Goal: Task Accomplishment & Management: Use online tool/utility

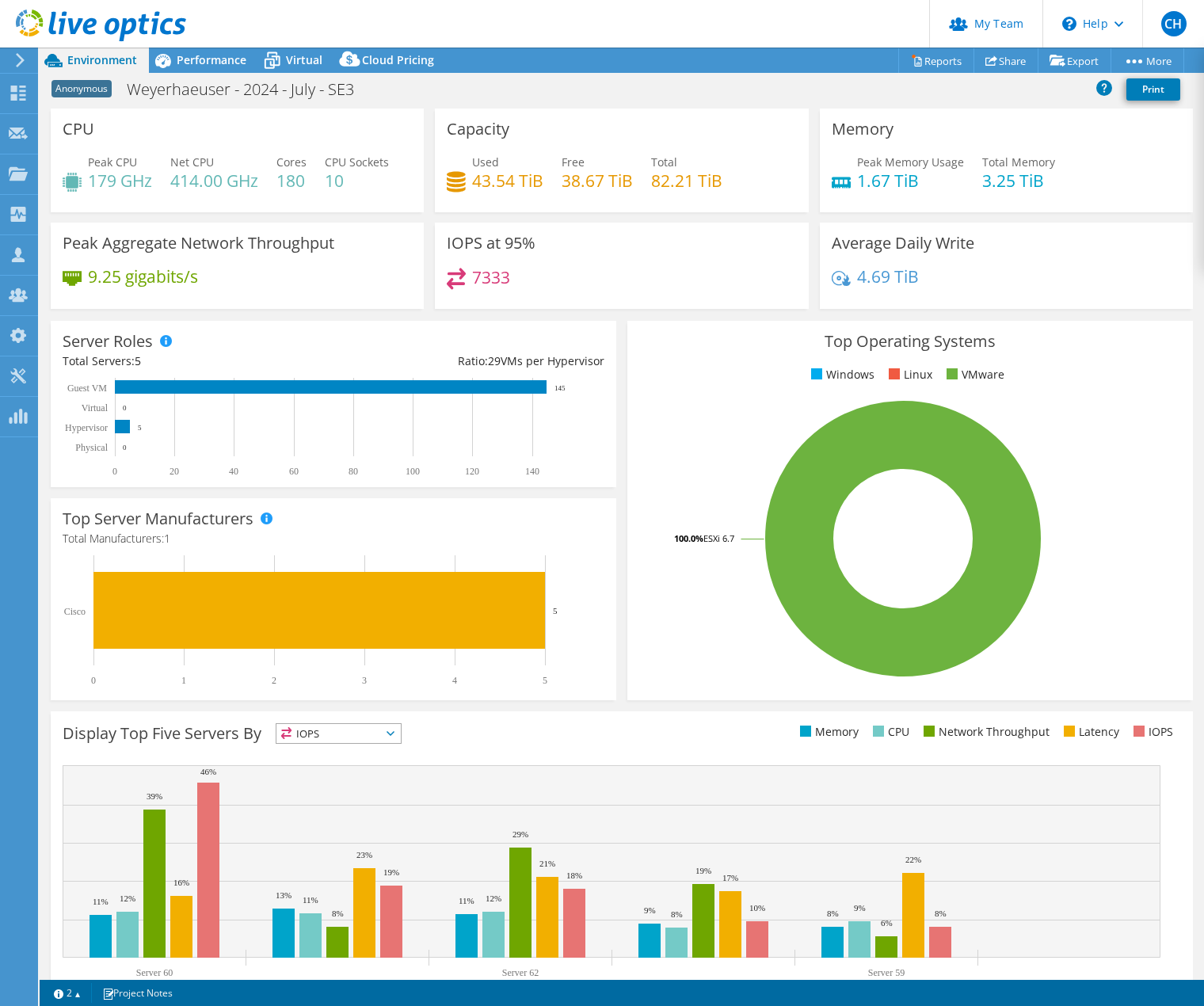
select select "USD"
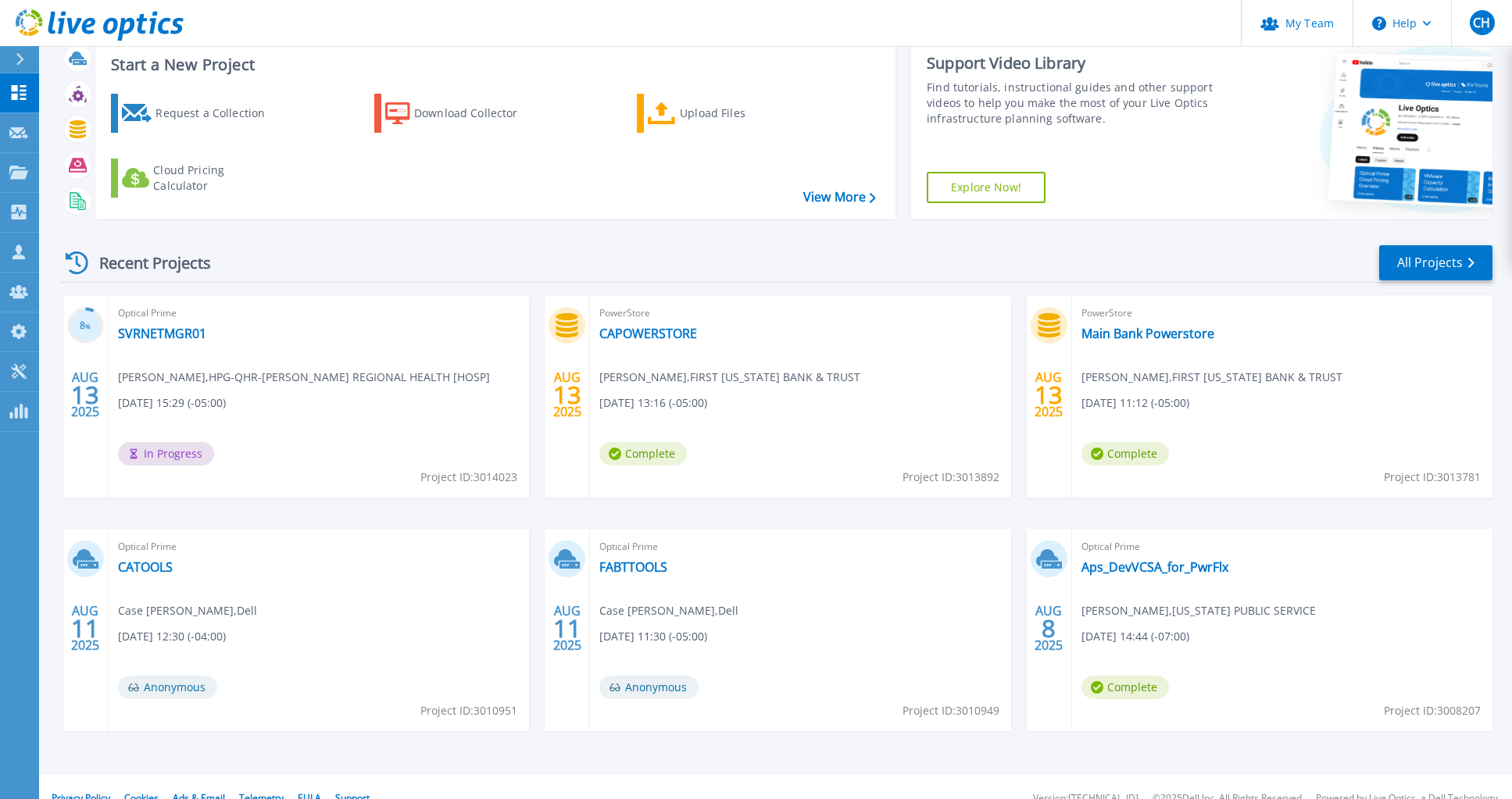
scroll to position [66, 0]
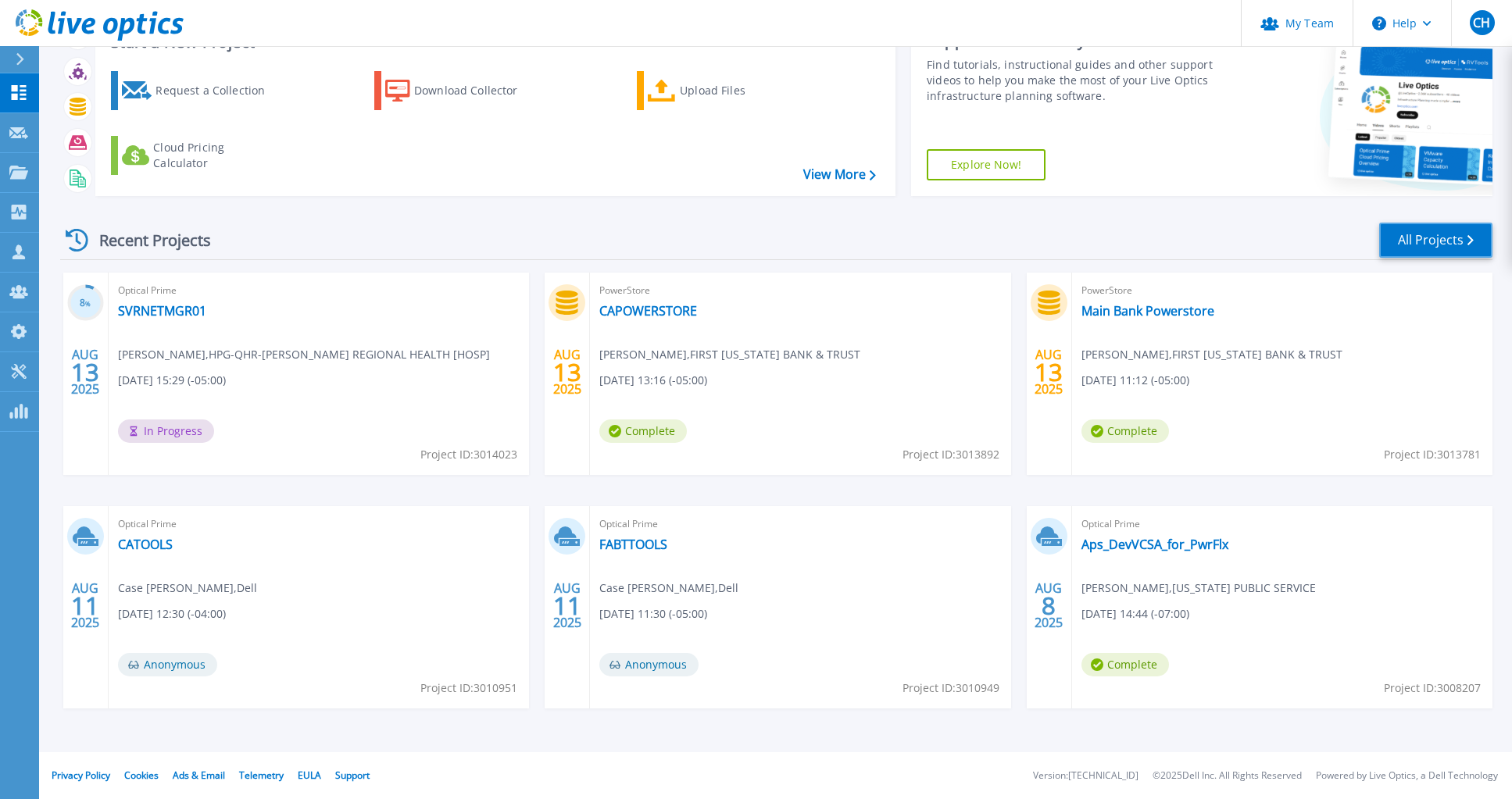
click at [1457, 229] on link "All Projects" at bounding box center [1436, 240] width 113 height 35
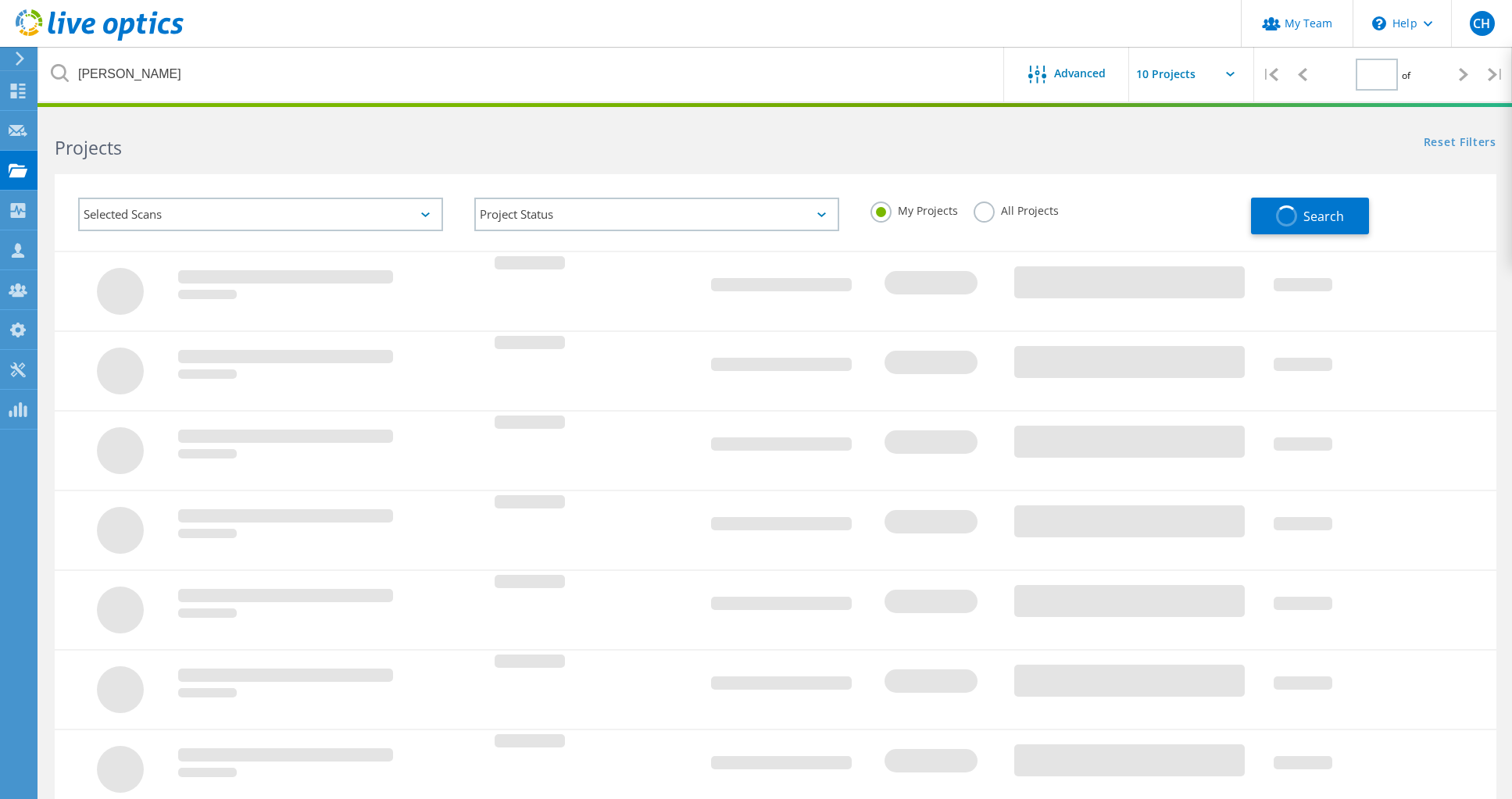
type input "1"
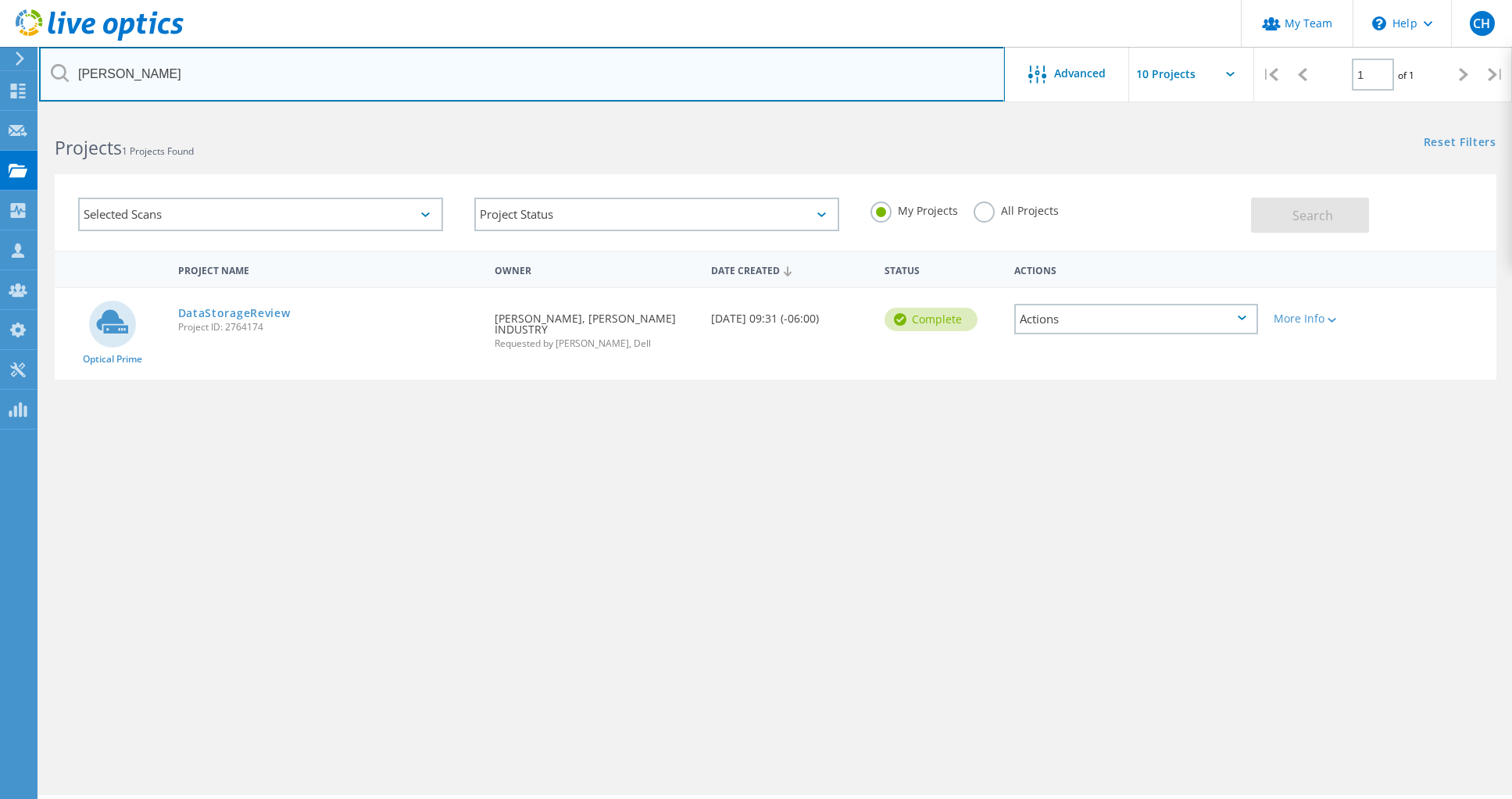
click at [221, 75] on input "fritz" at bounding box center [522, 74] width 966 height 55
type input "f"
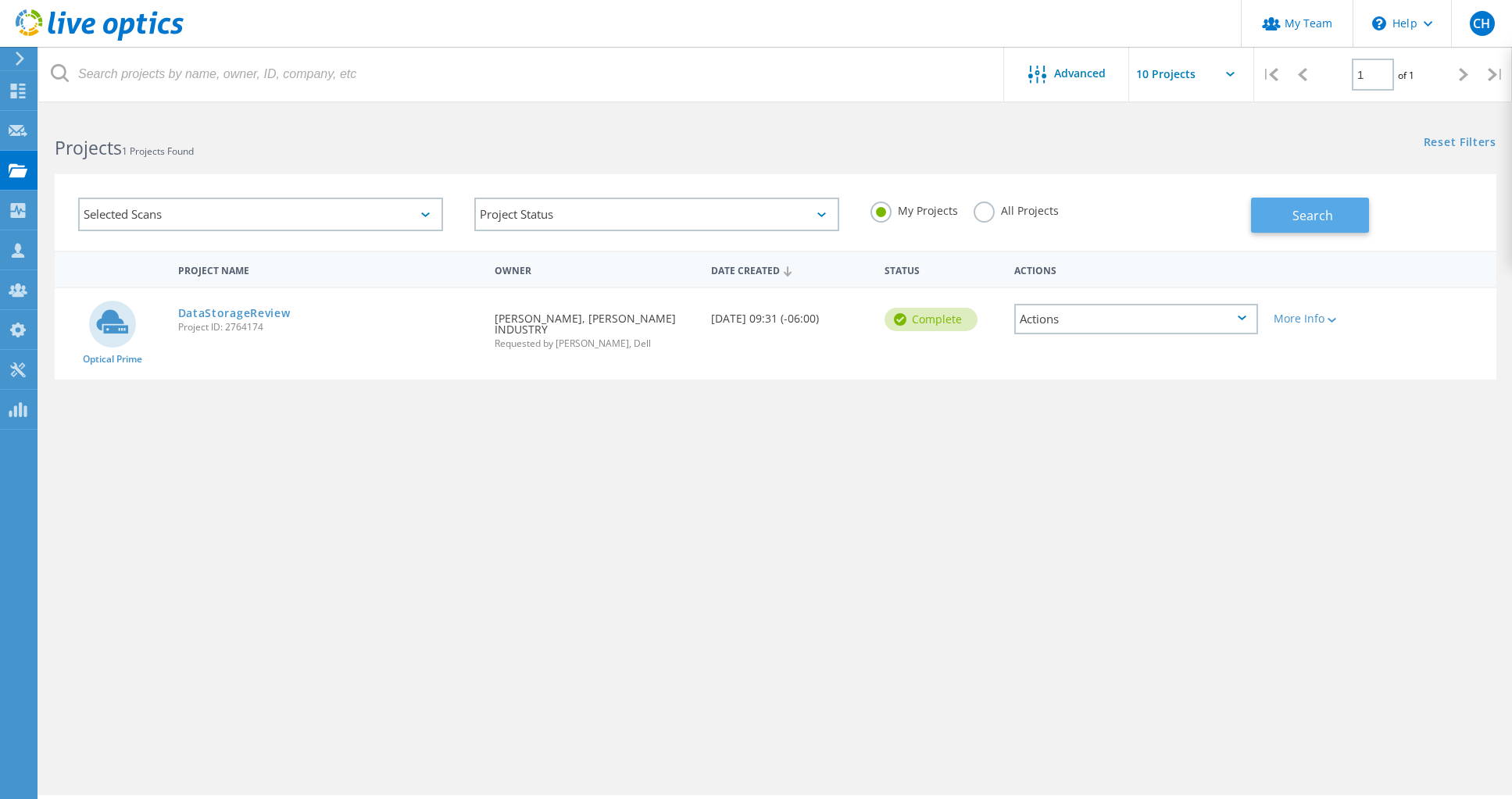
click at [1329, 225] on button "Search" at bounding box center [1310, 215] width 118 height 35
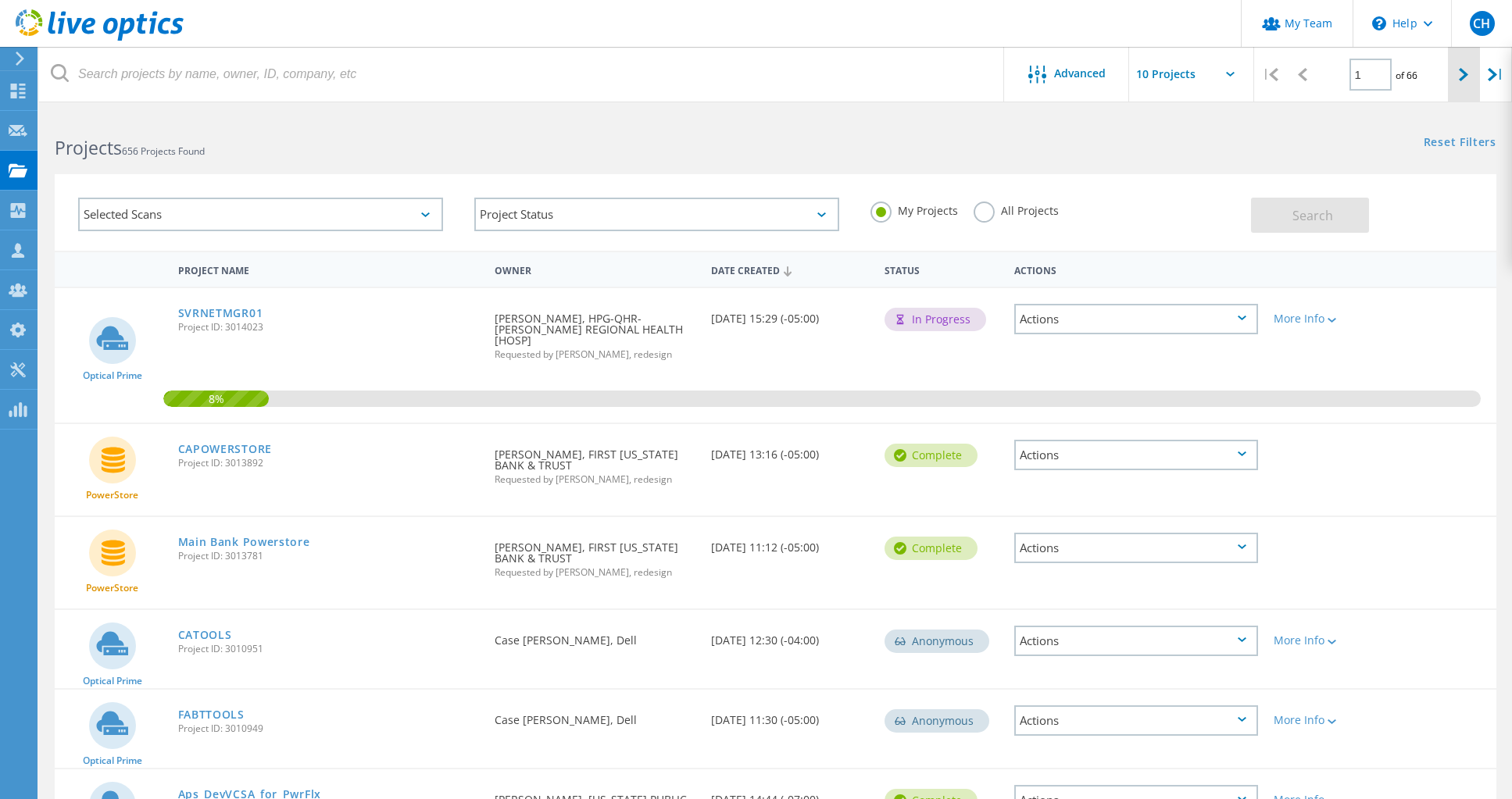
click at [1460, 67] on lo-svg-helper at bounding box center [1463, 74] width 9 height 13
type input "2"
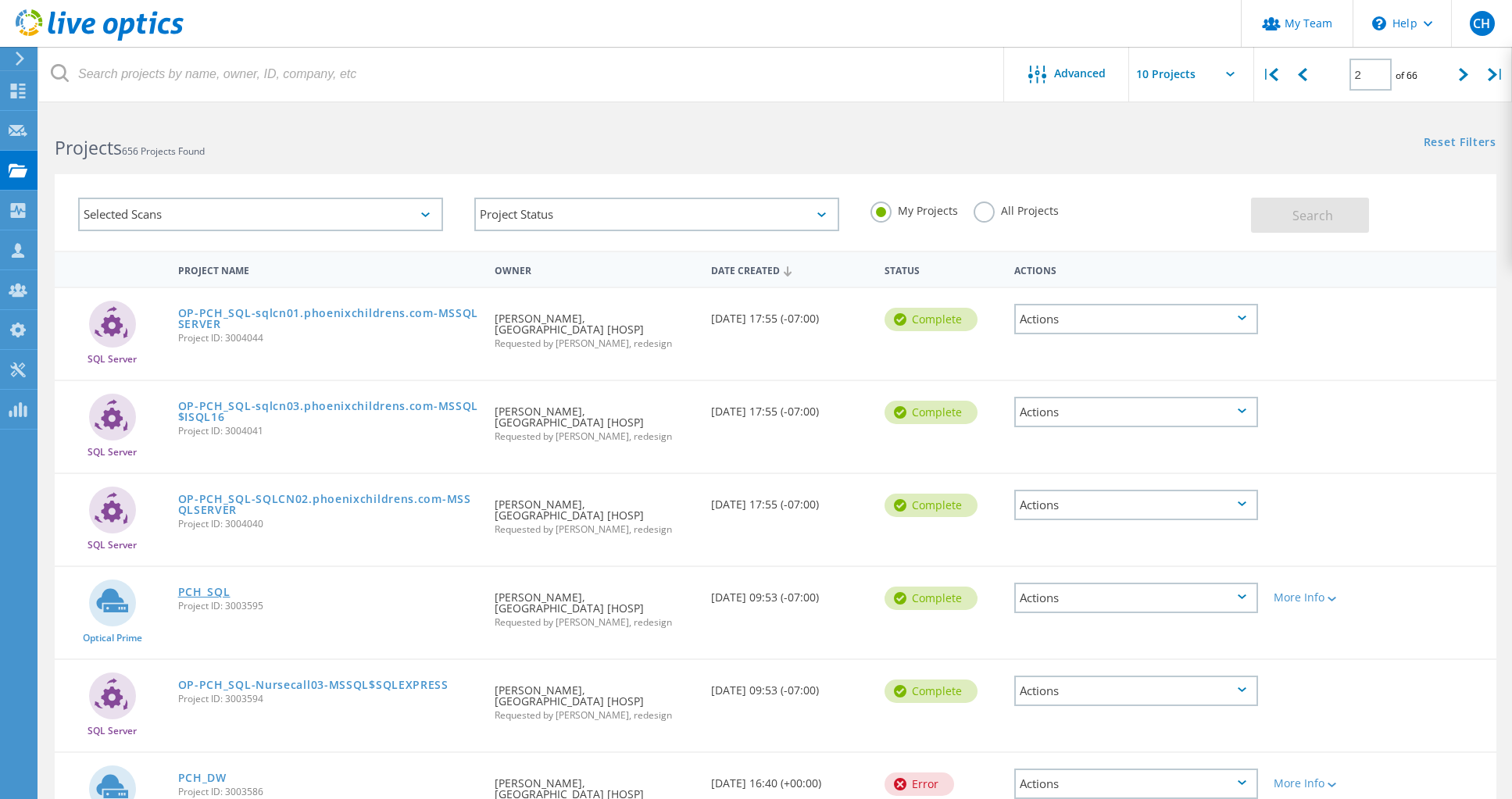
click at [197, 590] on link "PCH_SQL" at bounding box center [204, 592] width 52 height 11
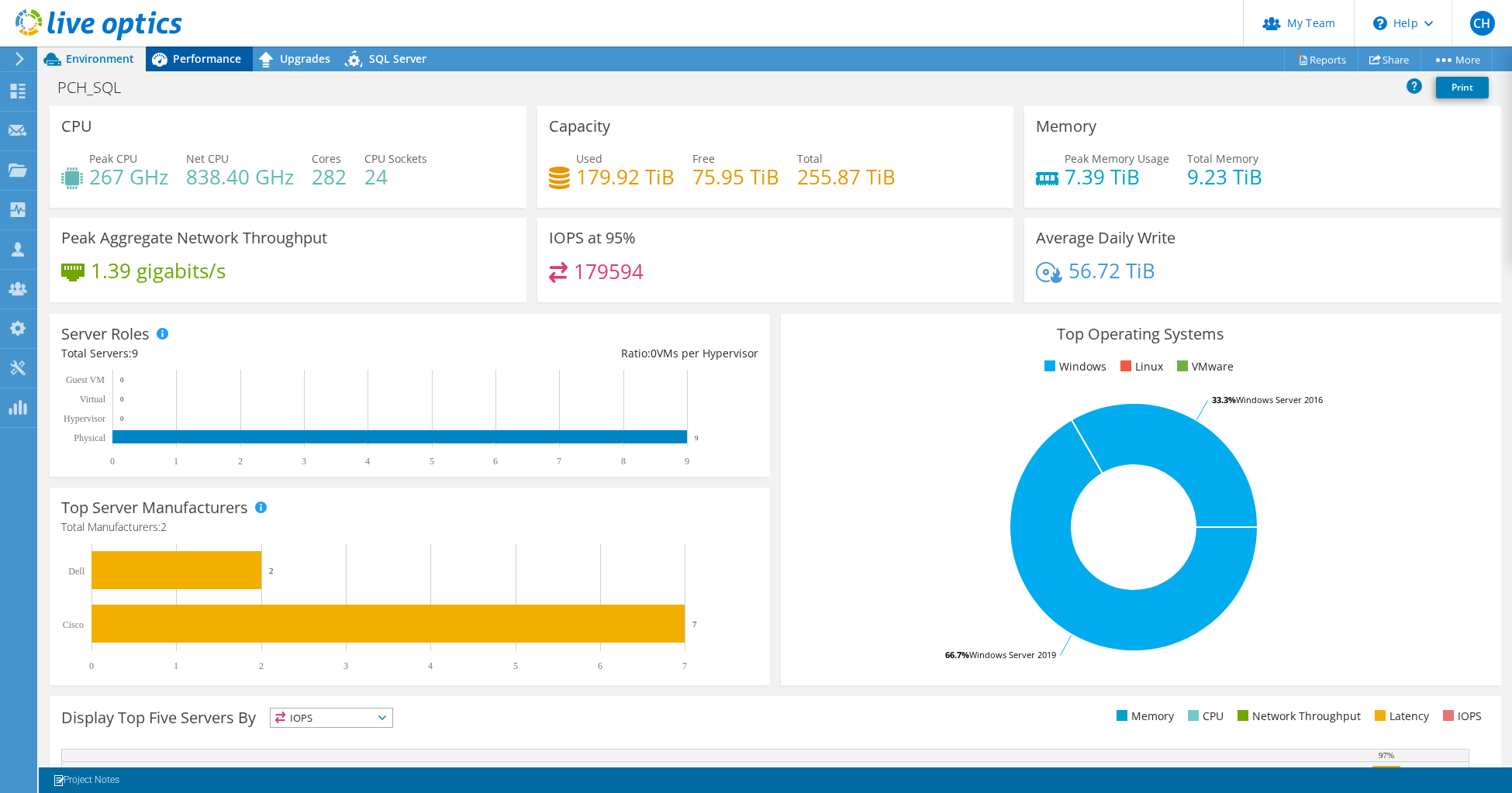
click at [216, 52] on span "Performance" at bounding box center [207, 59] width 68 height 15
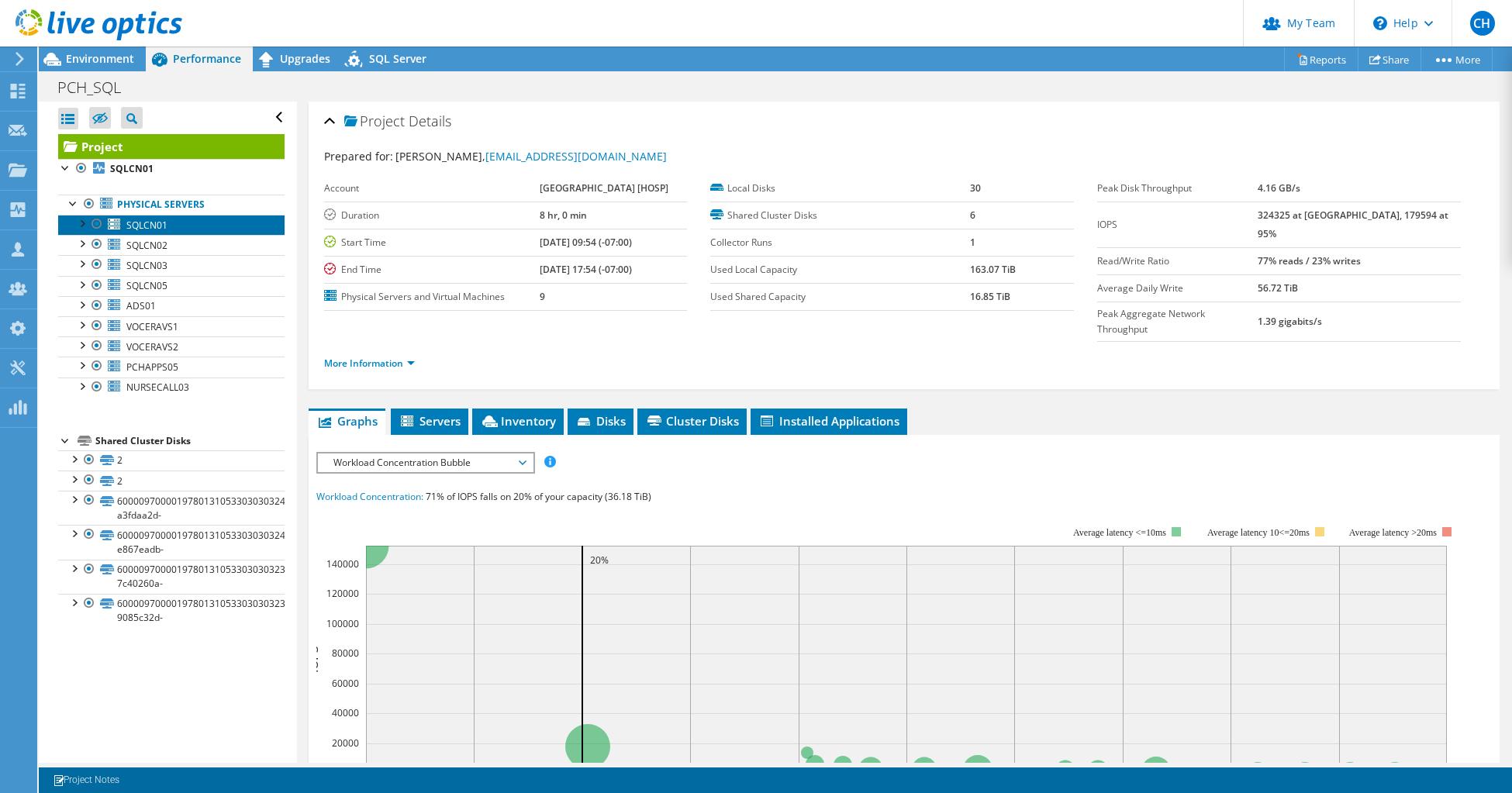
click at [129, 225] on span "SQLCN01" at bounding box center [146, 225] width 41 height 13
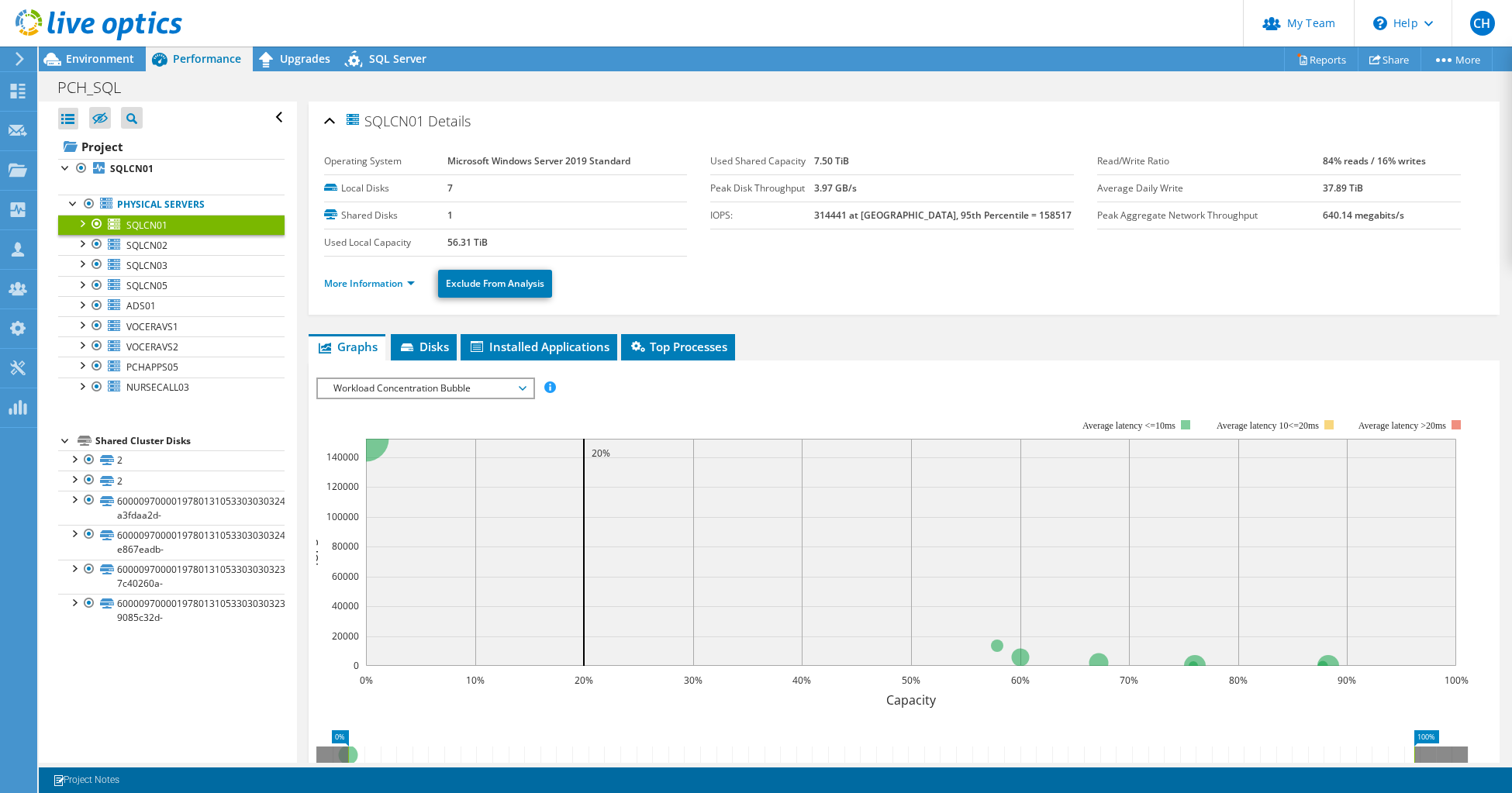
click at [84, 225] on div at bounding box center [81, 222] width 15 height 15
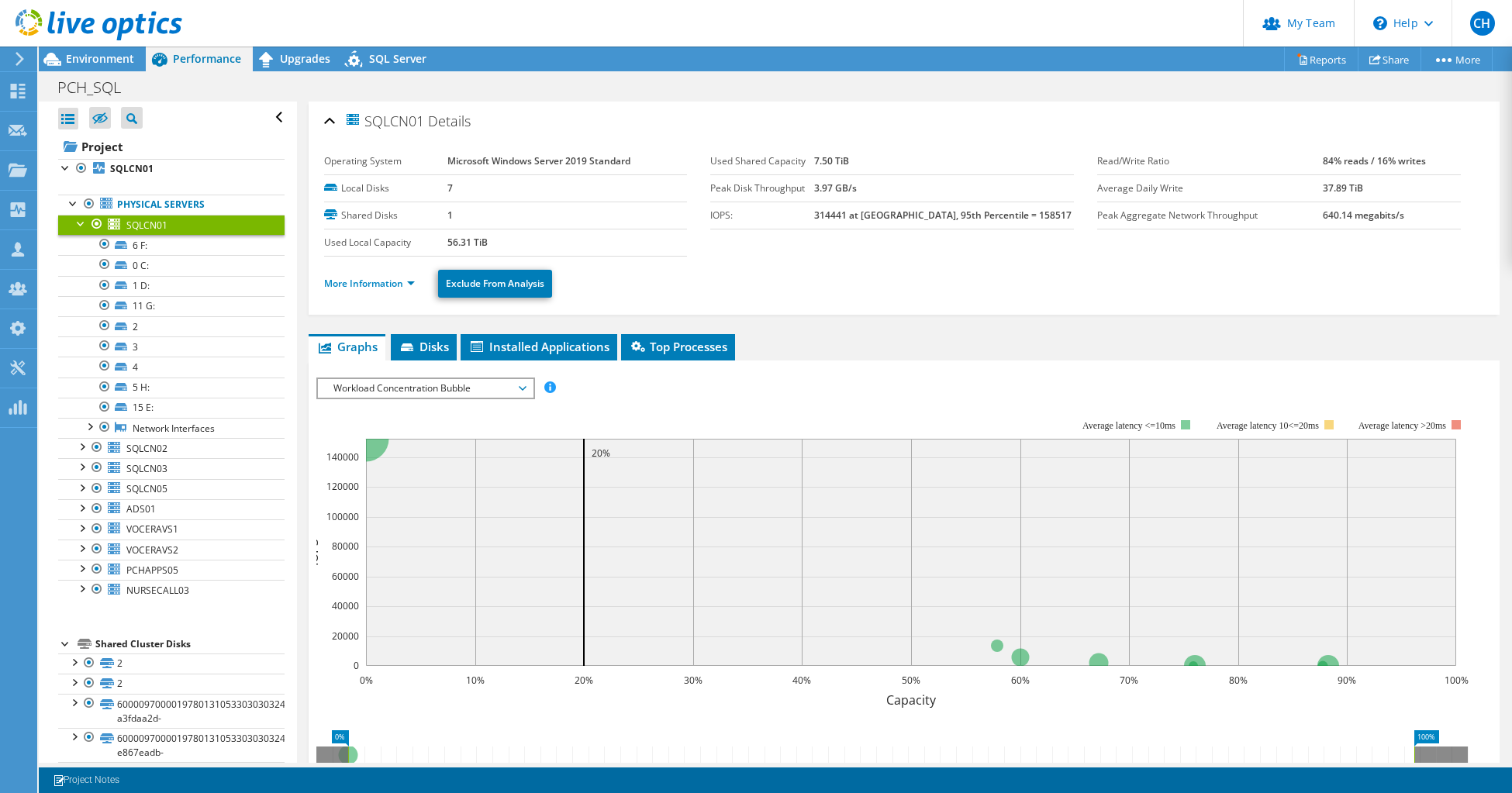
click at [84, 225] on div at bounding box center [81, 222] width 15 height 15
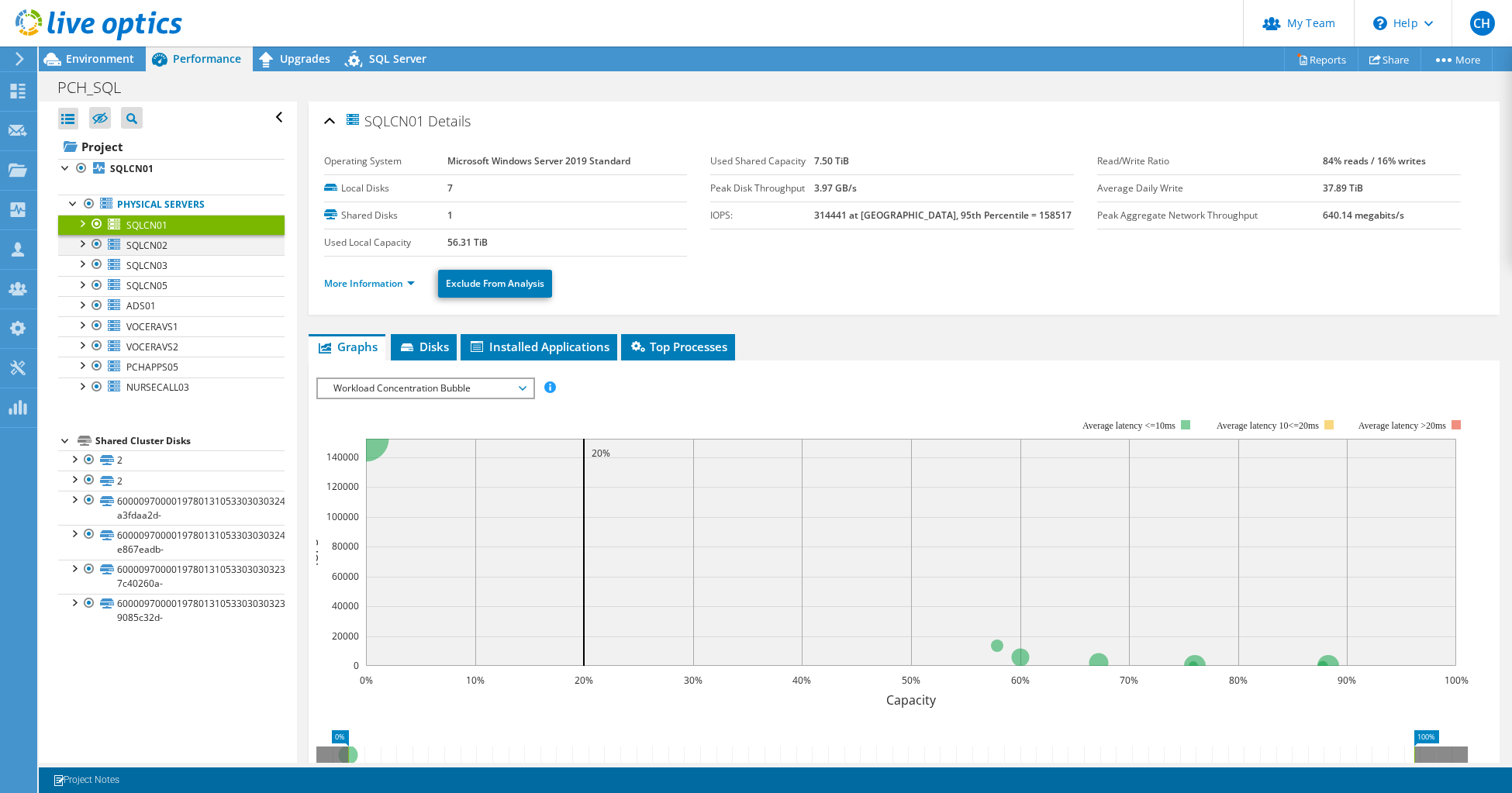
click at [85, 242] on div at bounding box center [81, 242] width 15 height 15
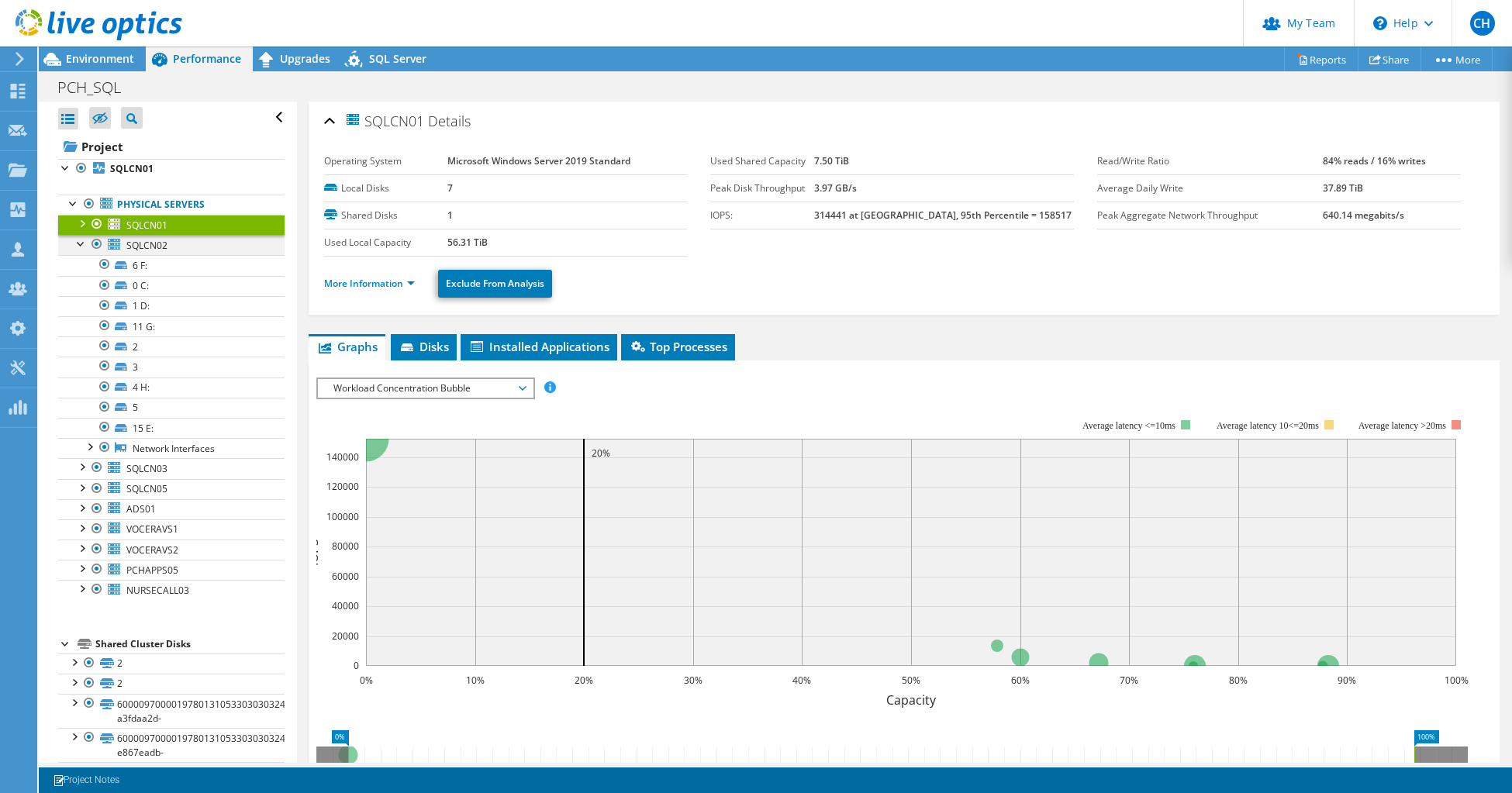
click at [85, 242] on div at bounding box center [81, 242] width 15 height 15
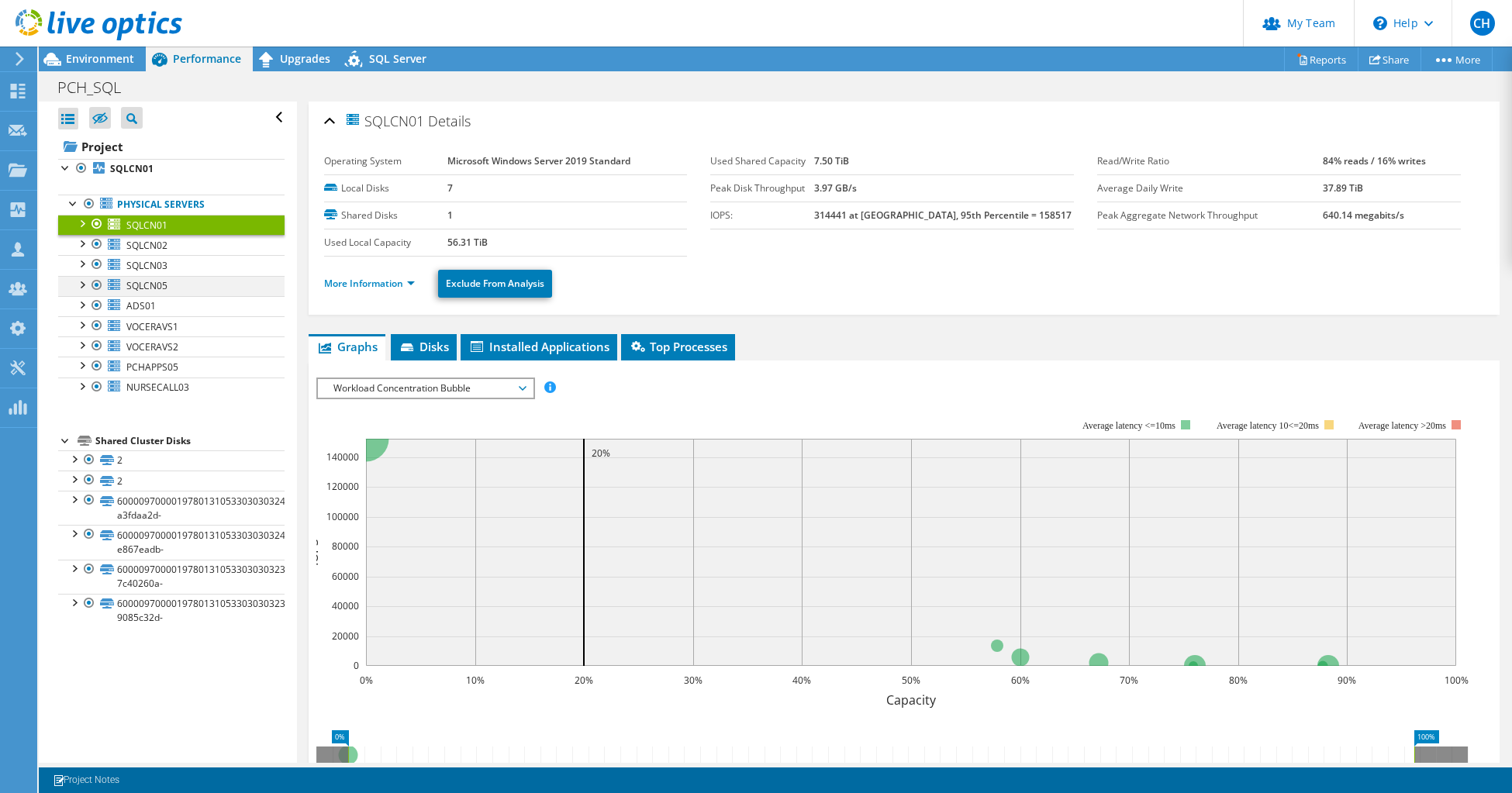
click at [83, 286] on div at bounding box center [81, 283] width 15 height 15
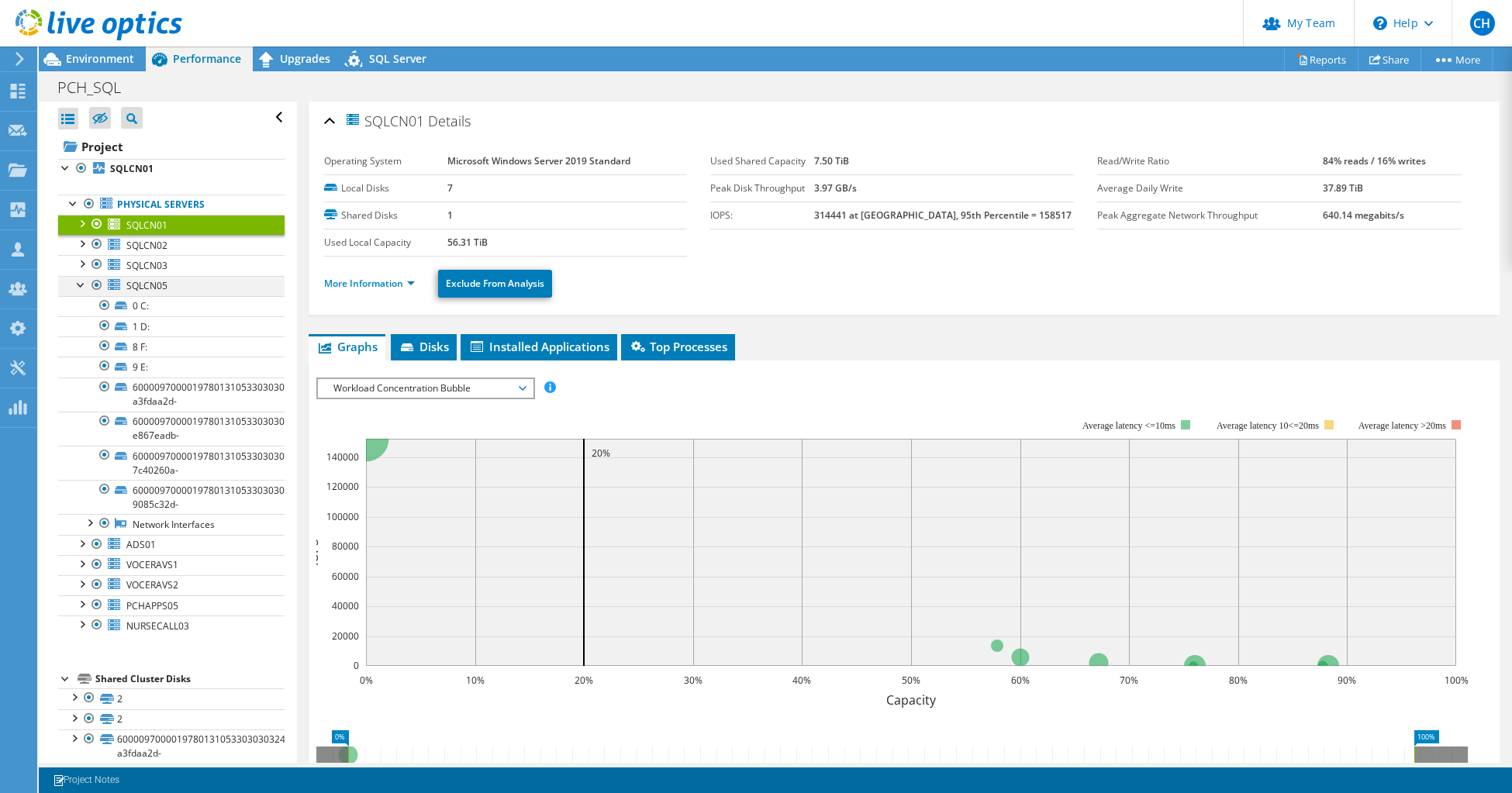
click at [83, 286] on div at bounding box center [81, 283] width 15 height 15
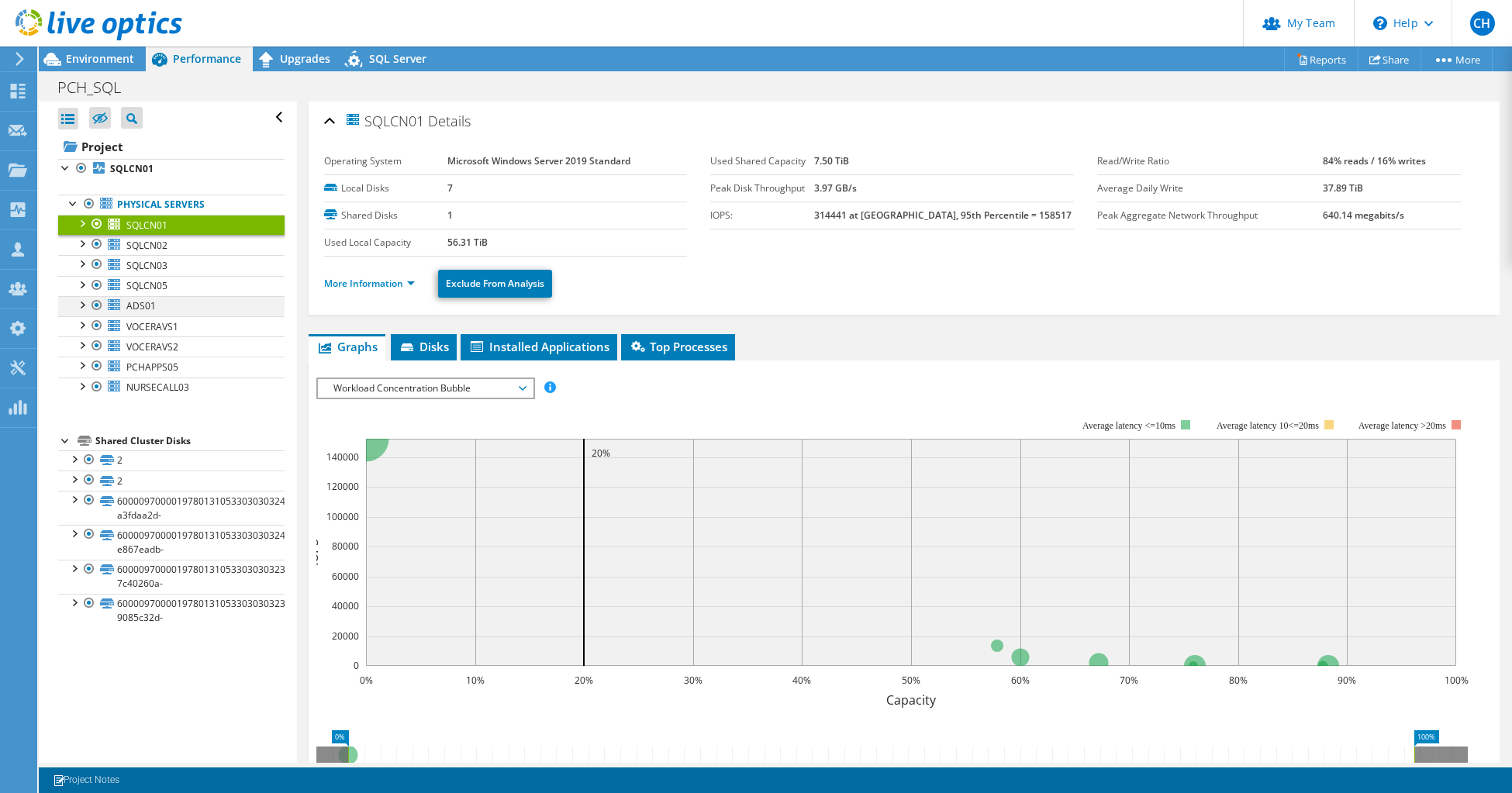
click at [82, 304] on div at bounding box center [81, 303] width 15 height 15
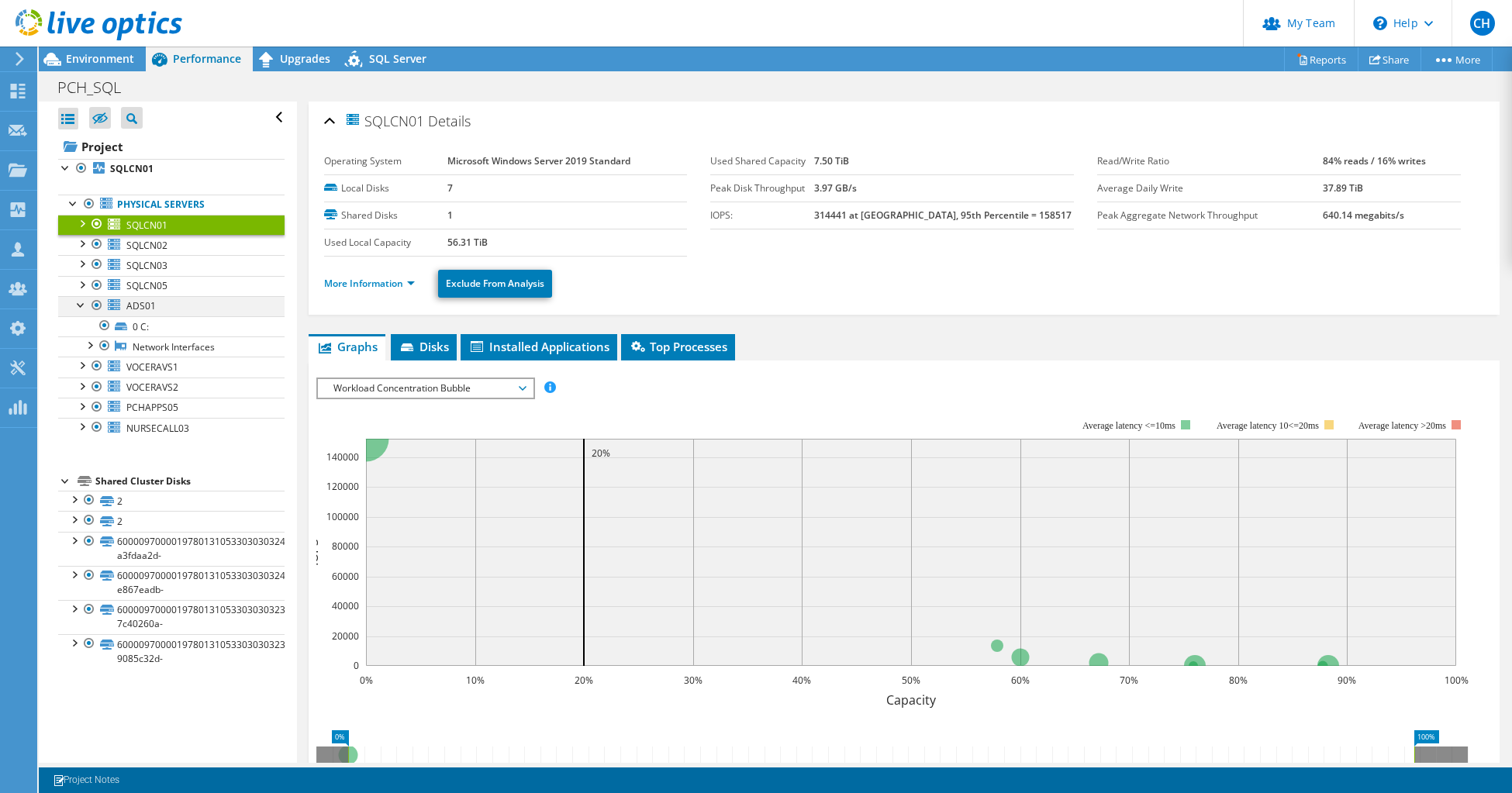
click at [82, 304] on div at bounding box center [81, 303] width 15 height 15
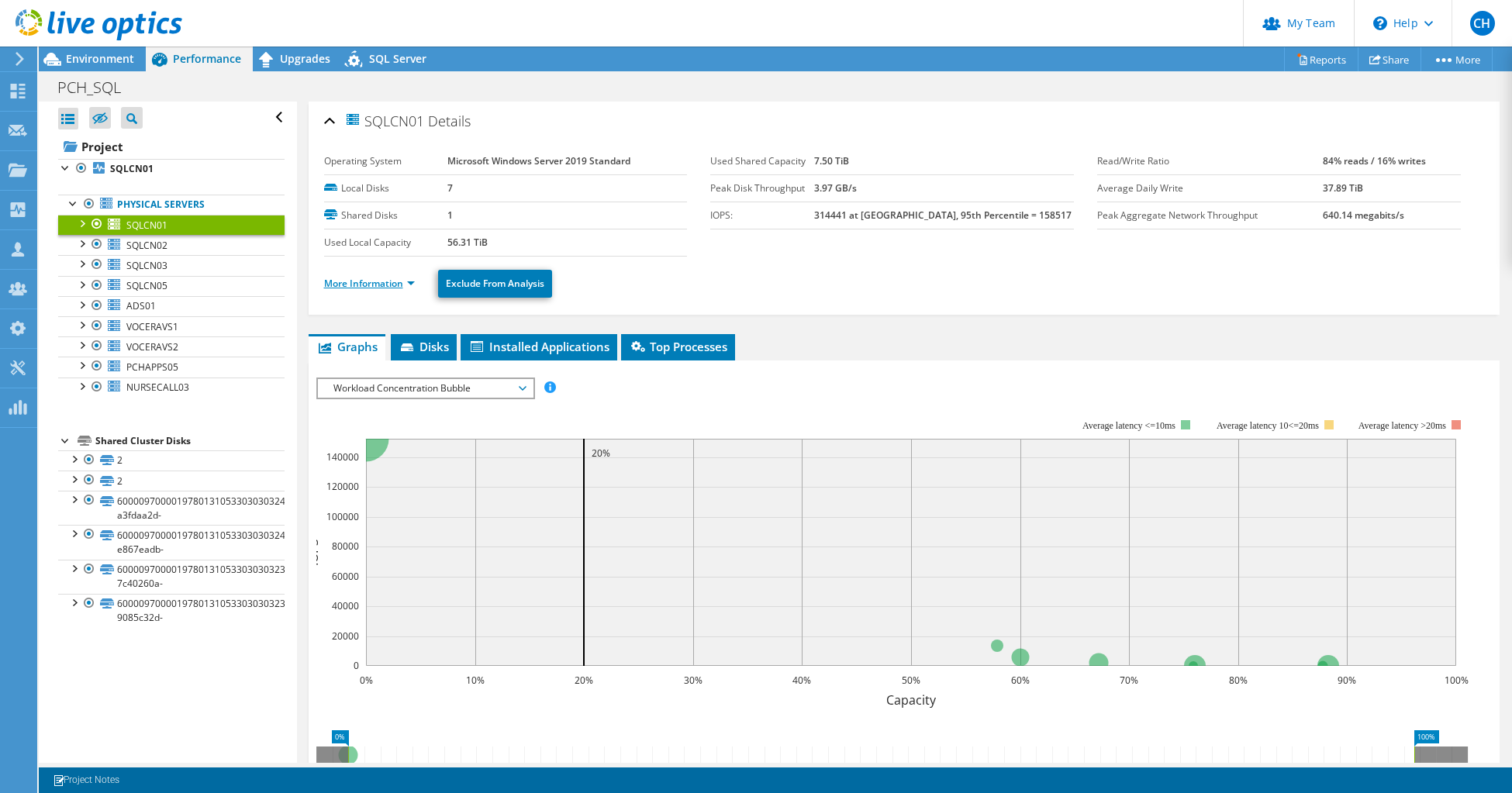
click at [359, 286] on link "More Information" at bounding box center [370, 283] width 91 height 13
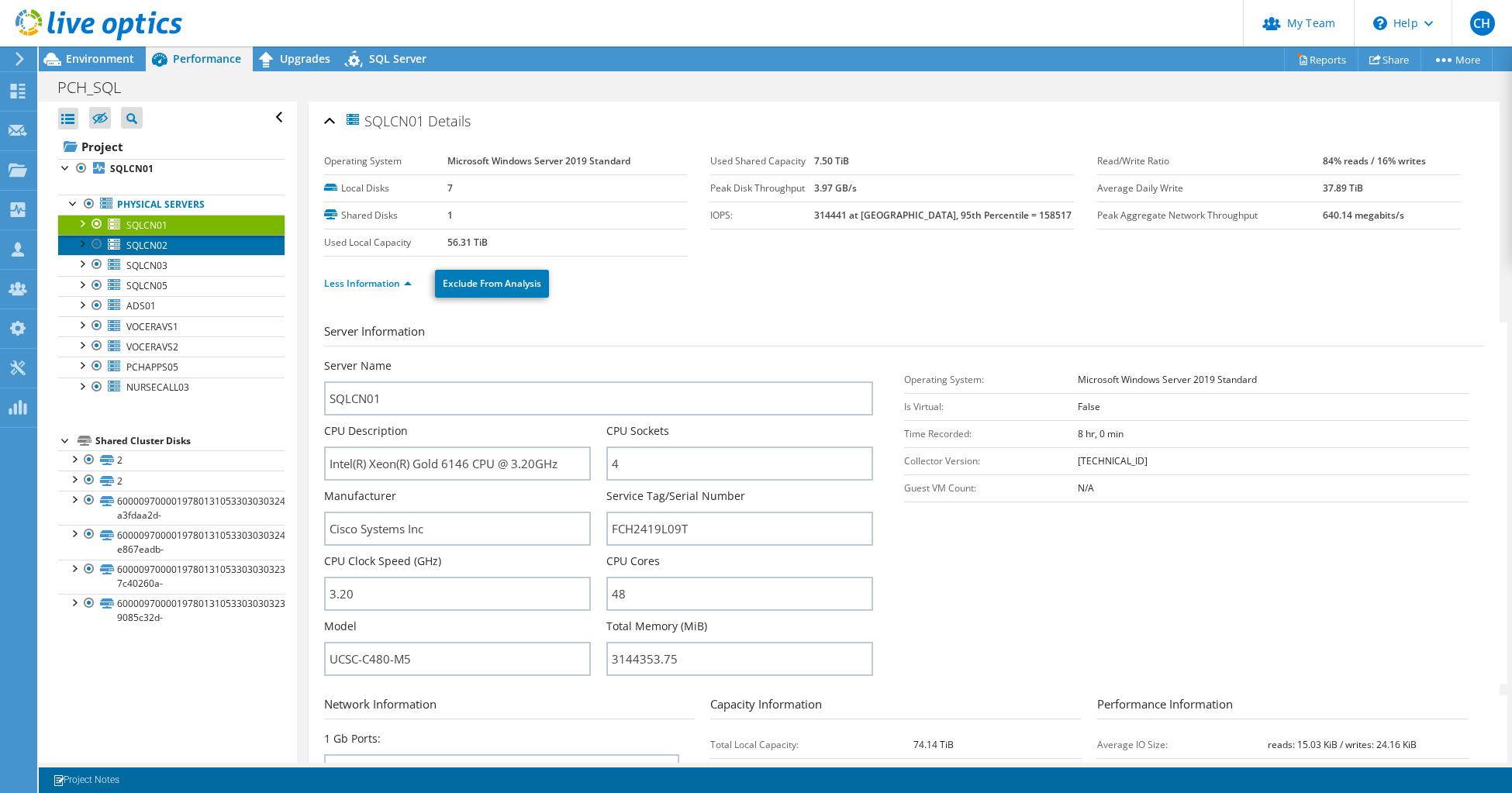
click at [140, 245] on span "SQLCN02" at bounding box center [146, 246] width 41 height 13
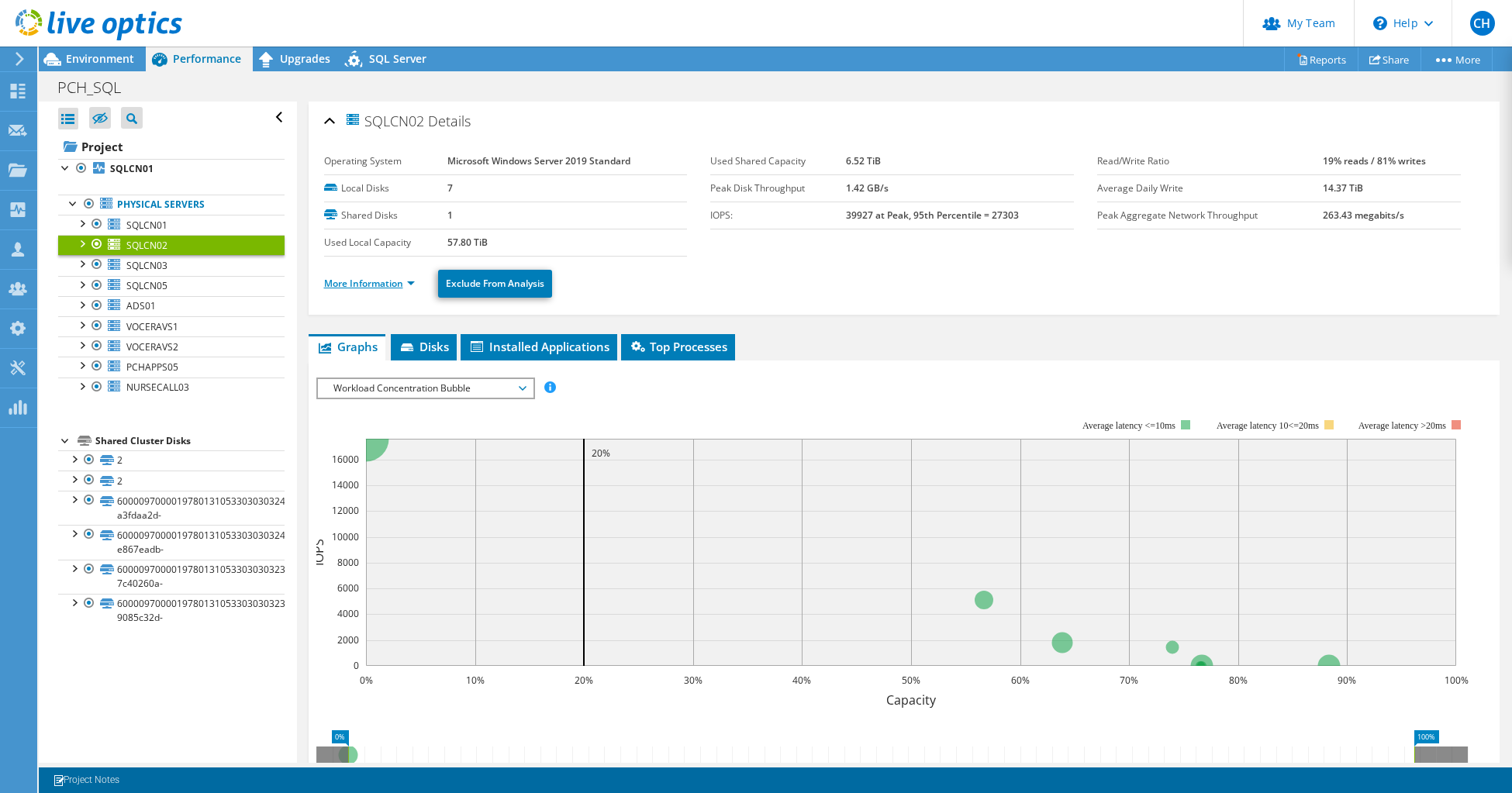
click at [341, 283] on link "More Information" at bounding box center [370, 283] width 91 height 13
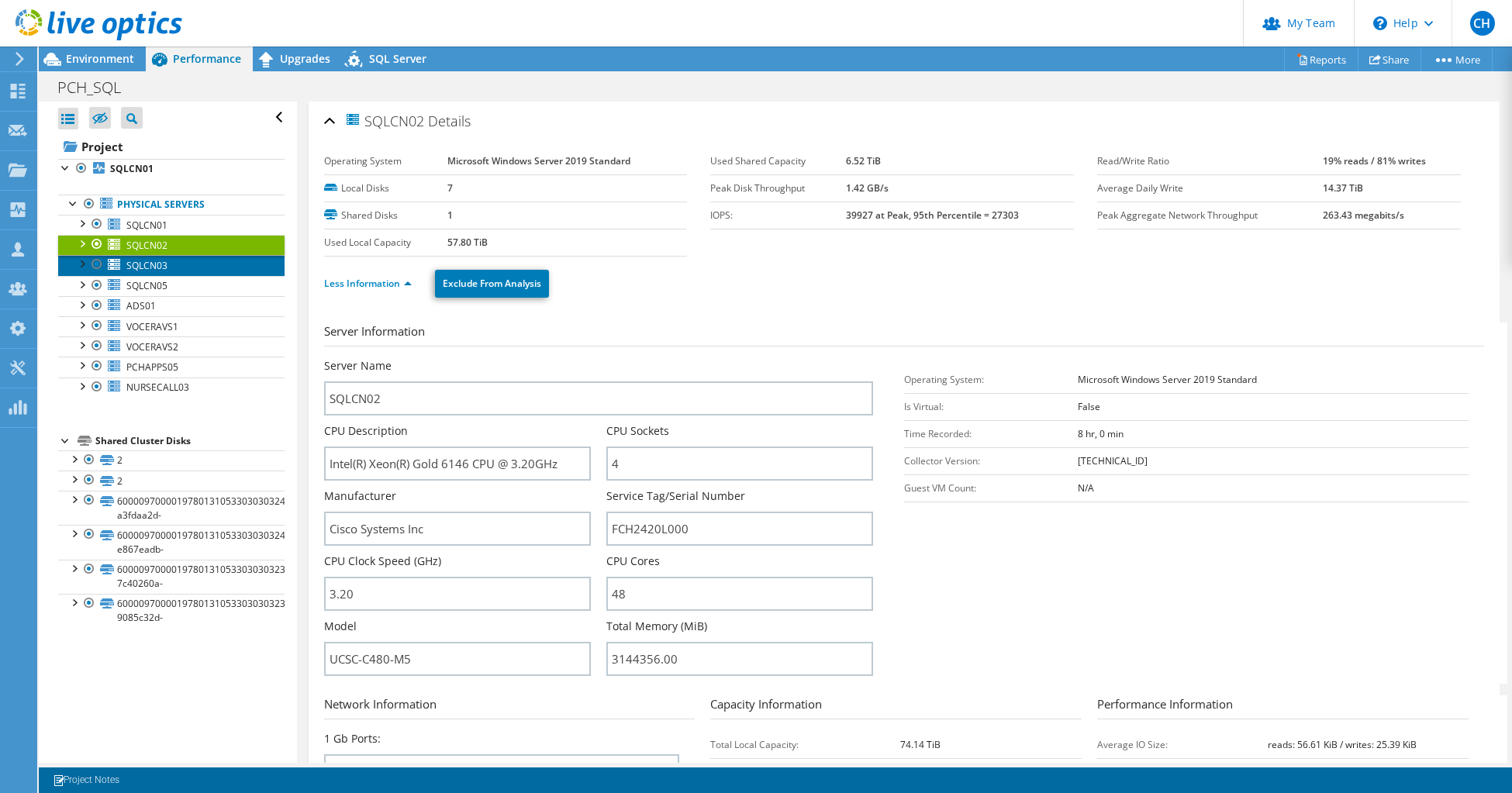
click at [140, 265] on span "SQLCN03" at bounding box center [146, 265] width 41 height 13
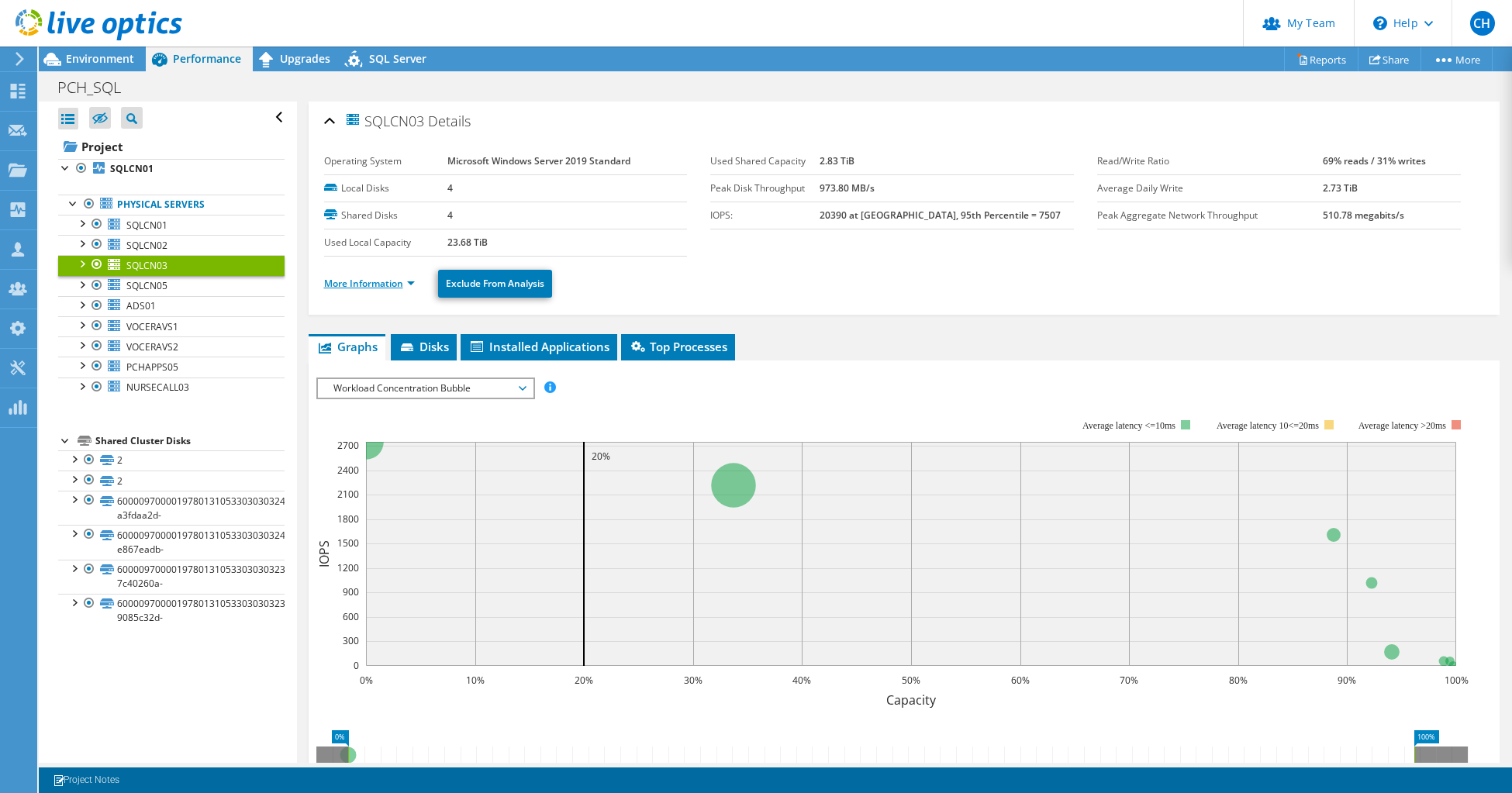
click at [333, 288] on link "More Information" at bounding box center [370, 283] width 91 height 13
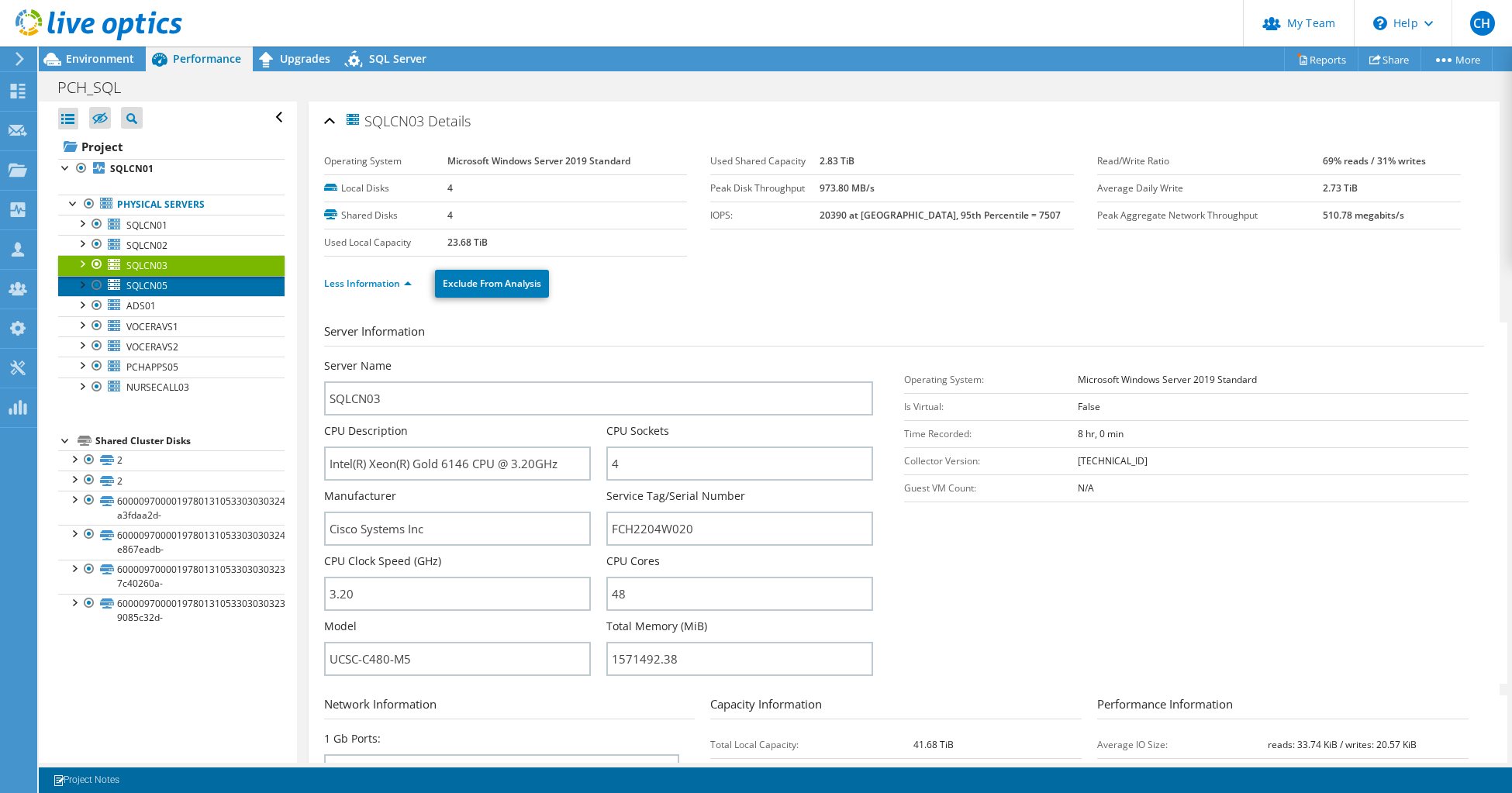
click at [143, 281] on span "SQLCN05" at bounding box center [146, 285] width 41 height 13
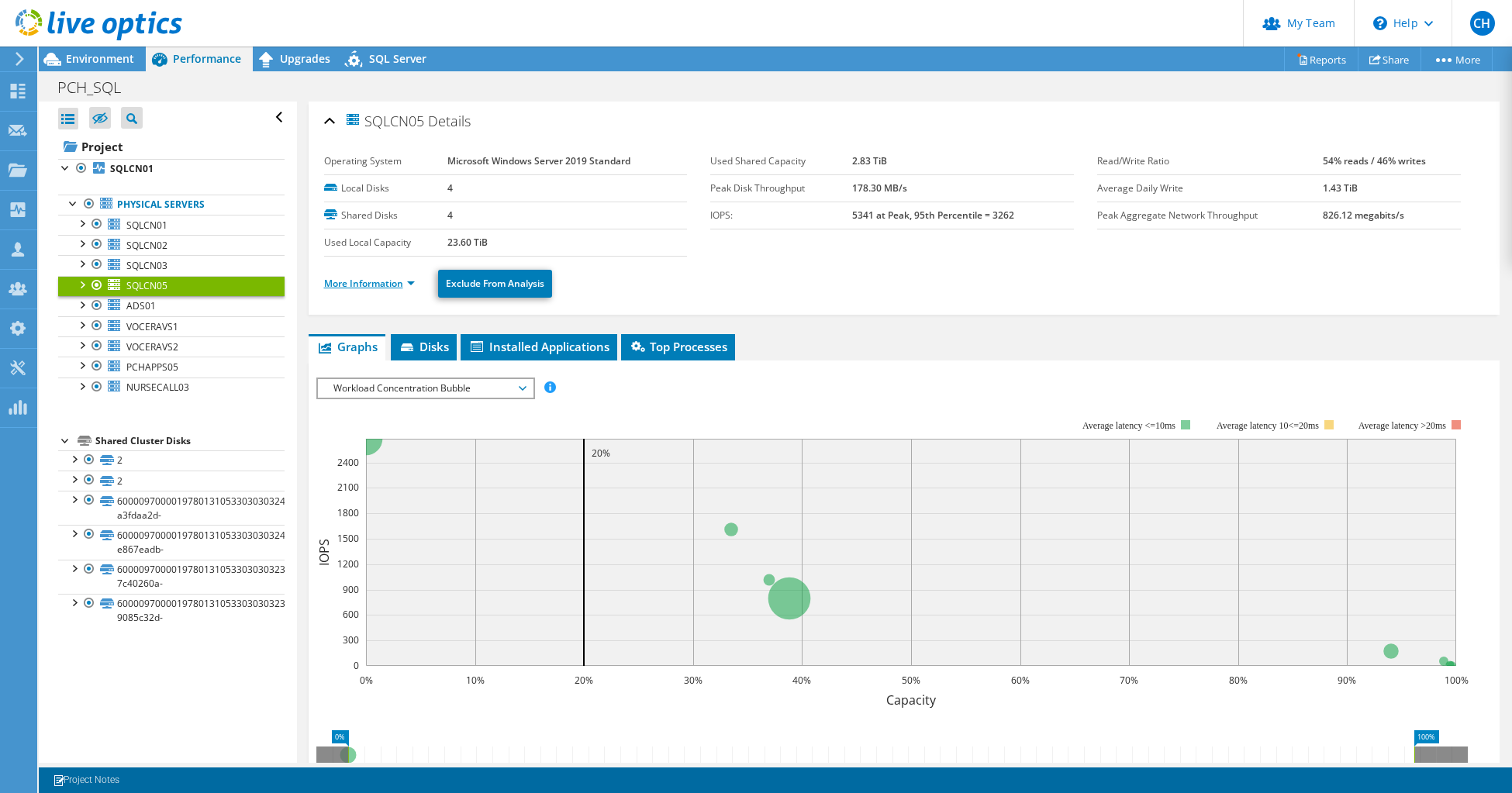
click at [379, 281] on link "More Information" at bounding box center [370, 283] width 91 height 13
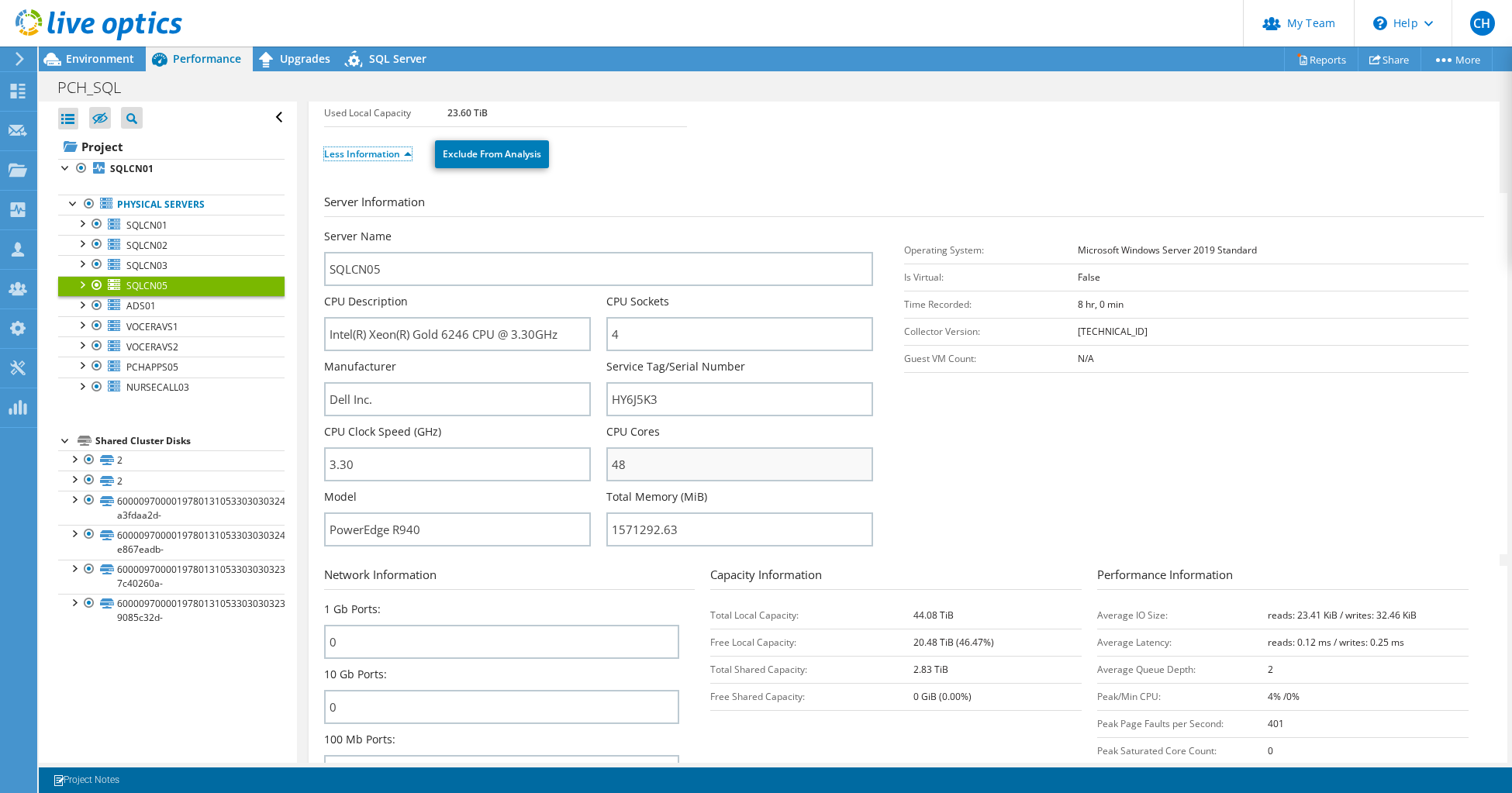
scroll to position [259, 0]
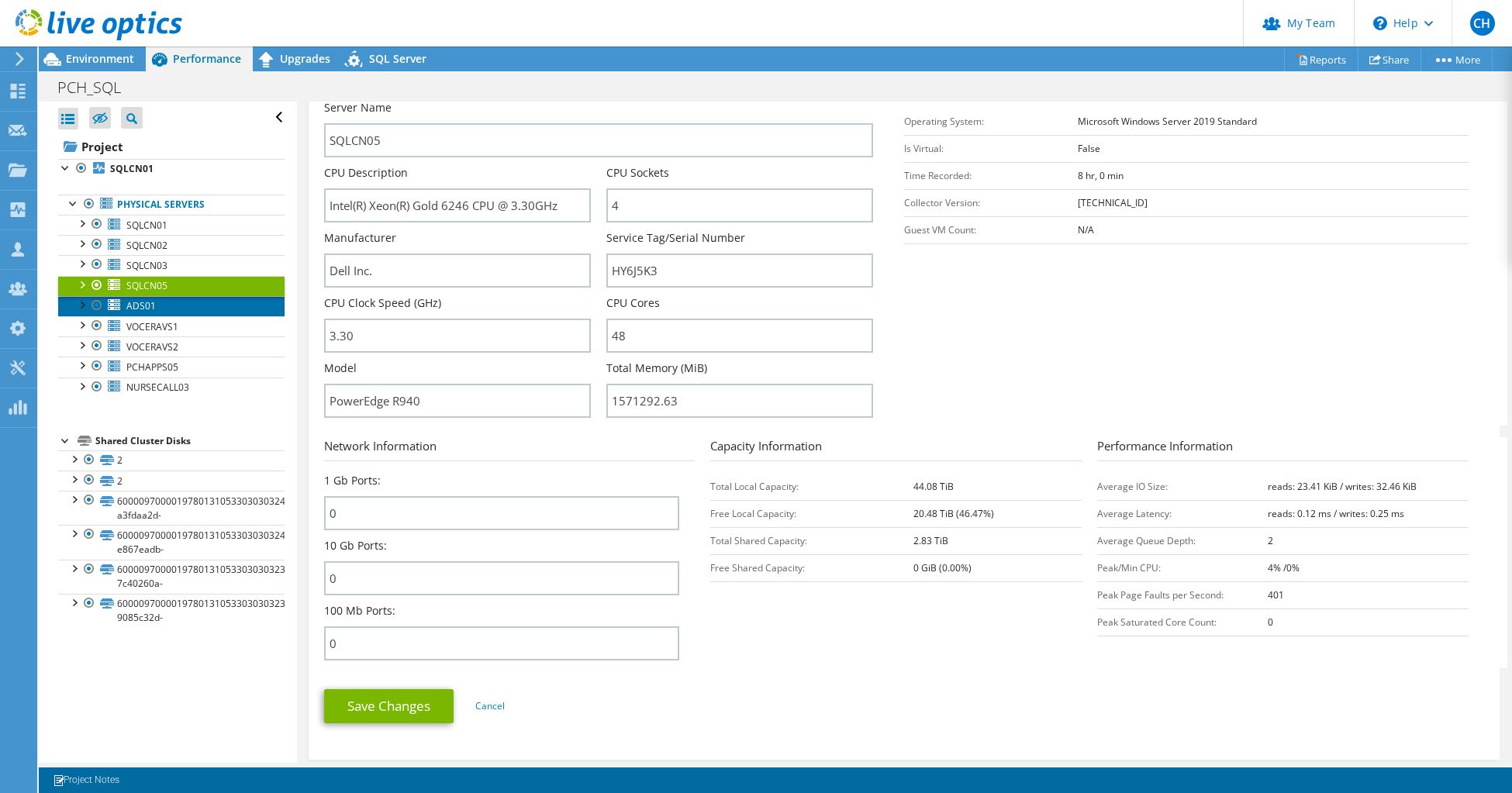
click at [143, 304] on span "ADS01" at bounding box center [141, 306] width 29 height 13
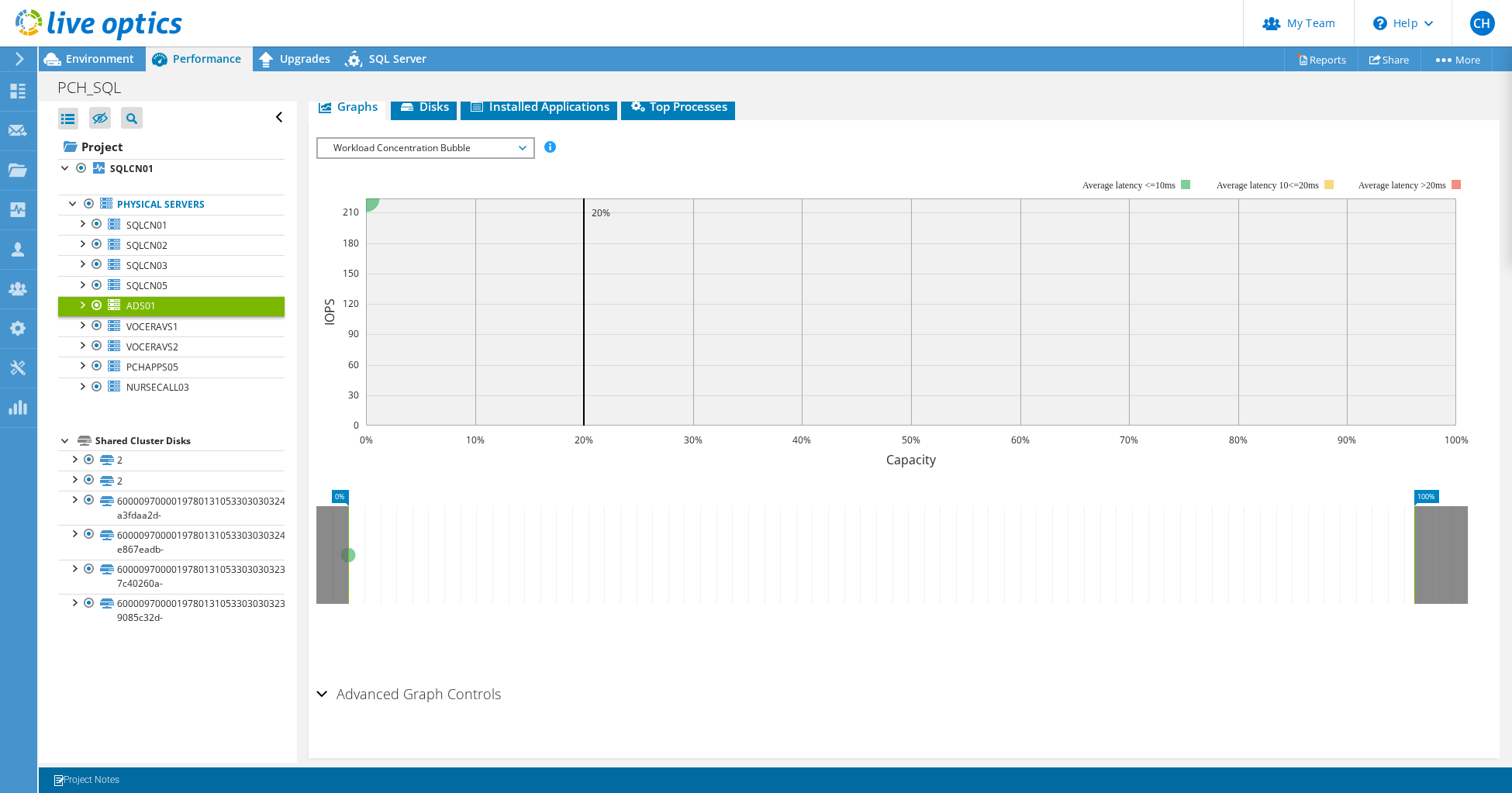
scroll to position [0, 0]
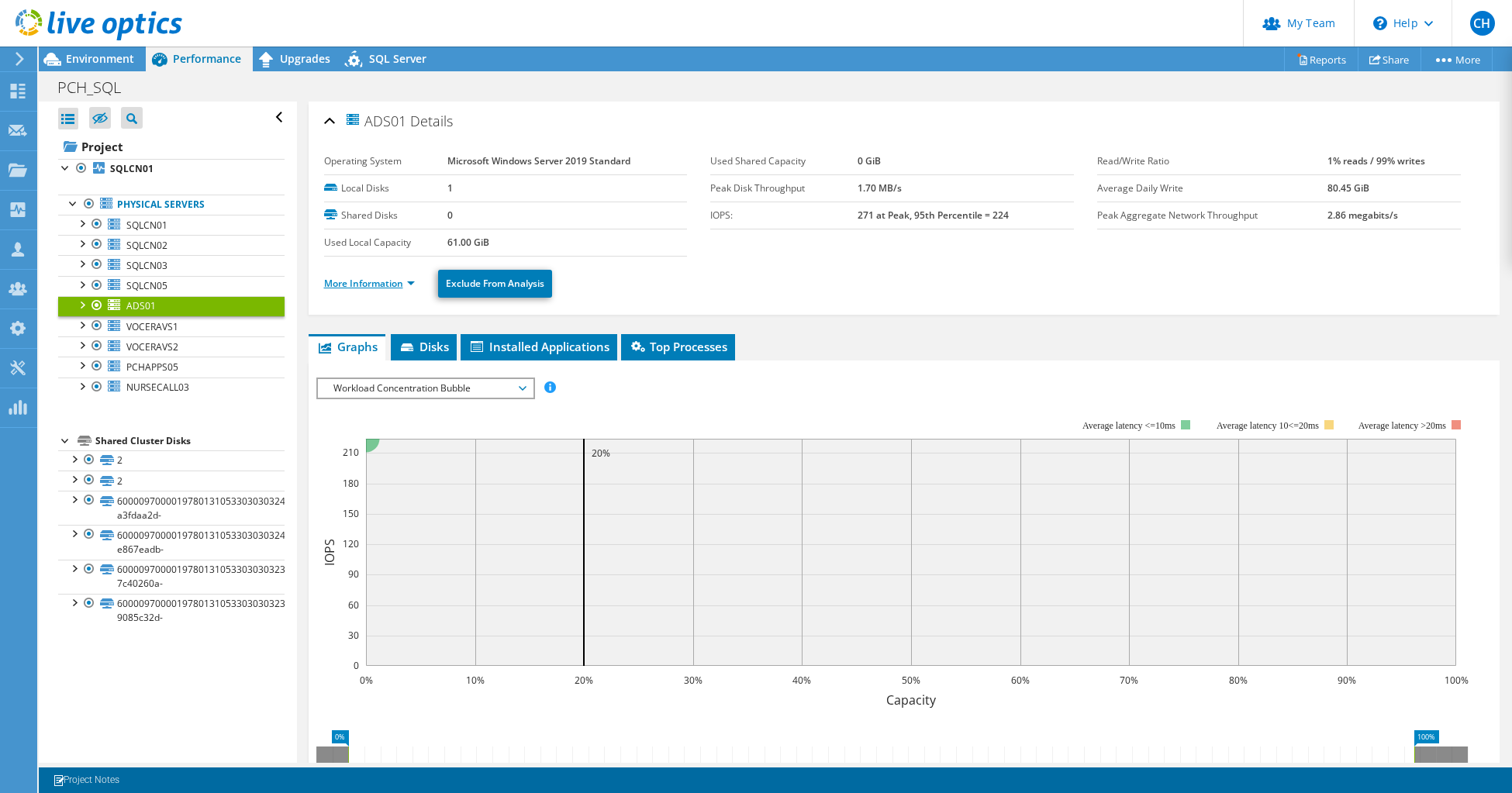
click at [370, 288] on link "More Information" at bounding box center [370, 283] width 91 height 13
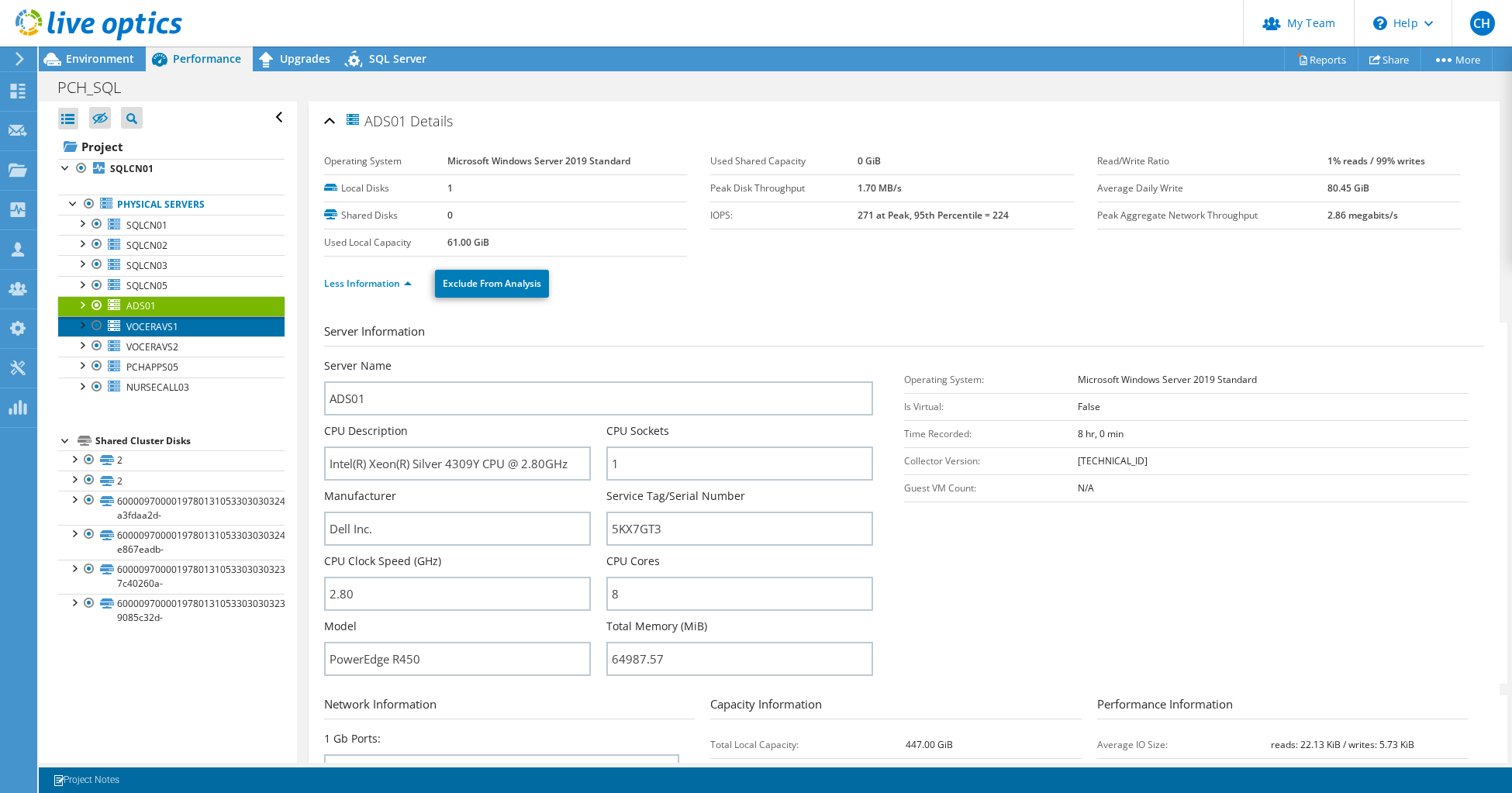
click at [171, 331] on span "VOCERAVS1" at bounding box center [152, 327] width 52 height 13
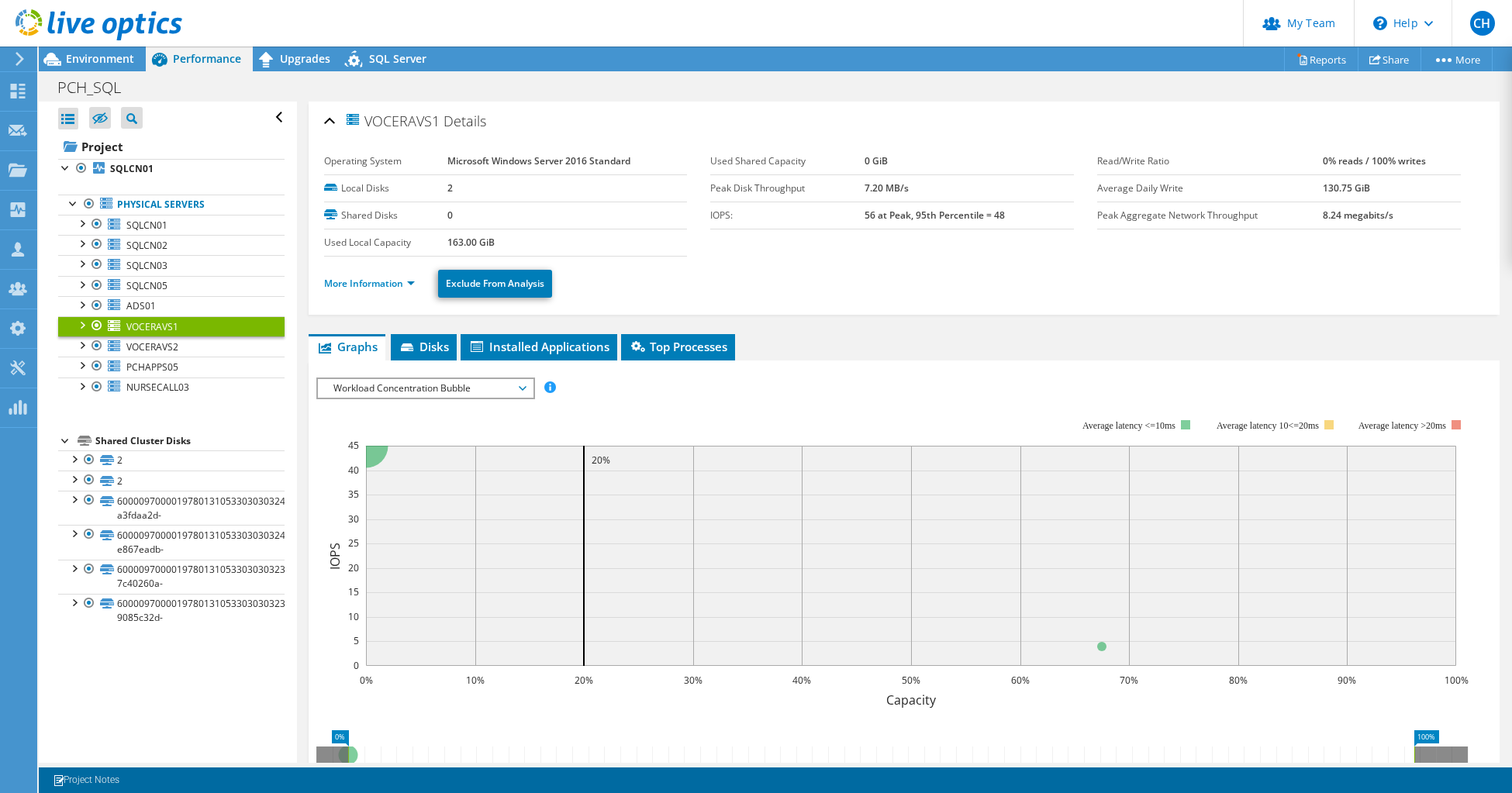
click at [81, 327] on div at bounding box center [81, 324] width 15 height 15
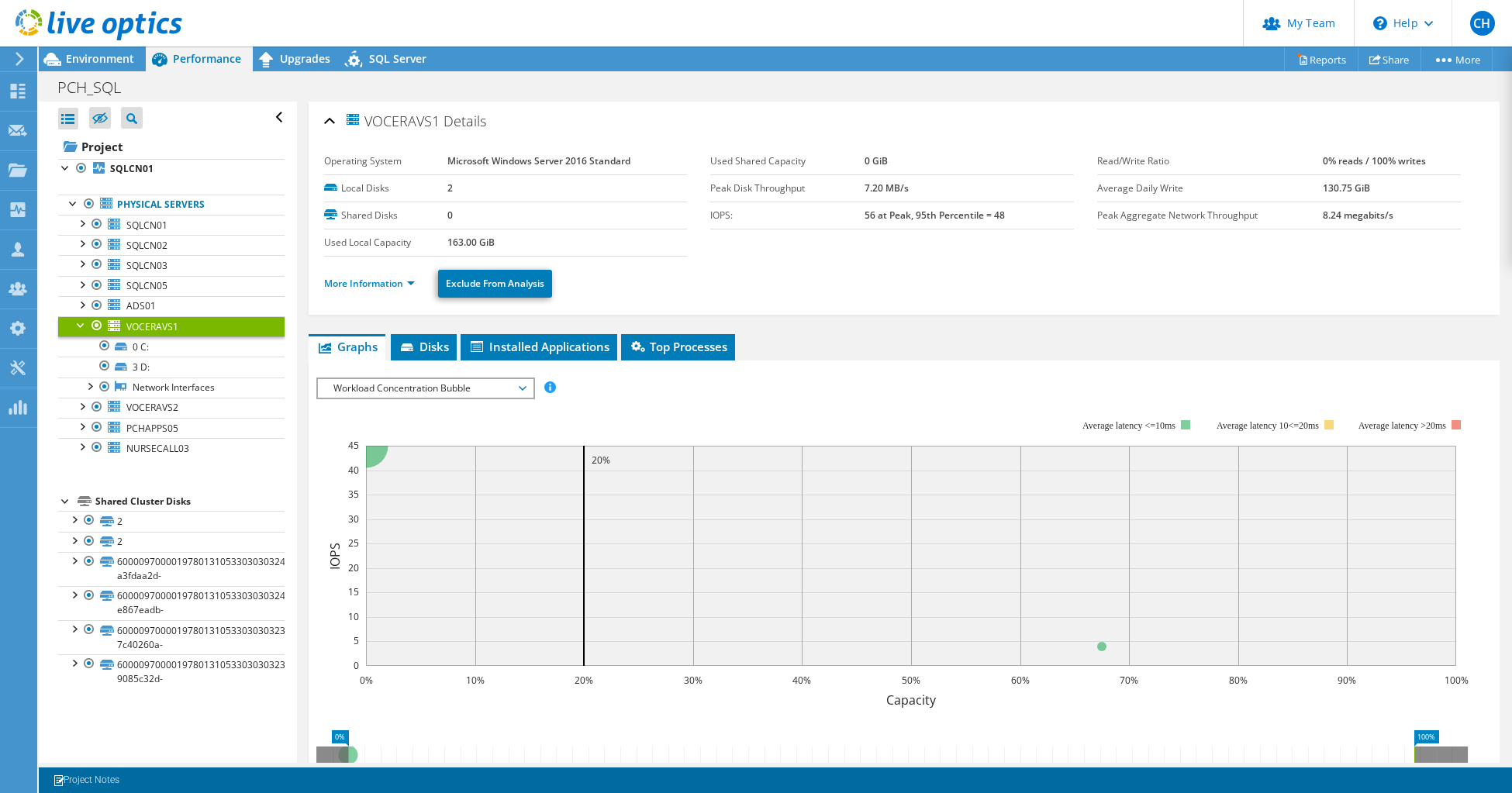
click at [81, 327] on div at bounding box center [81, 324] width 15 height 15
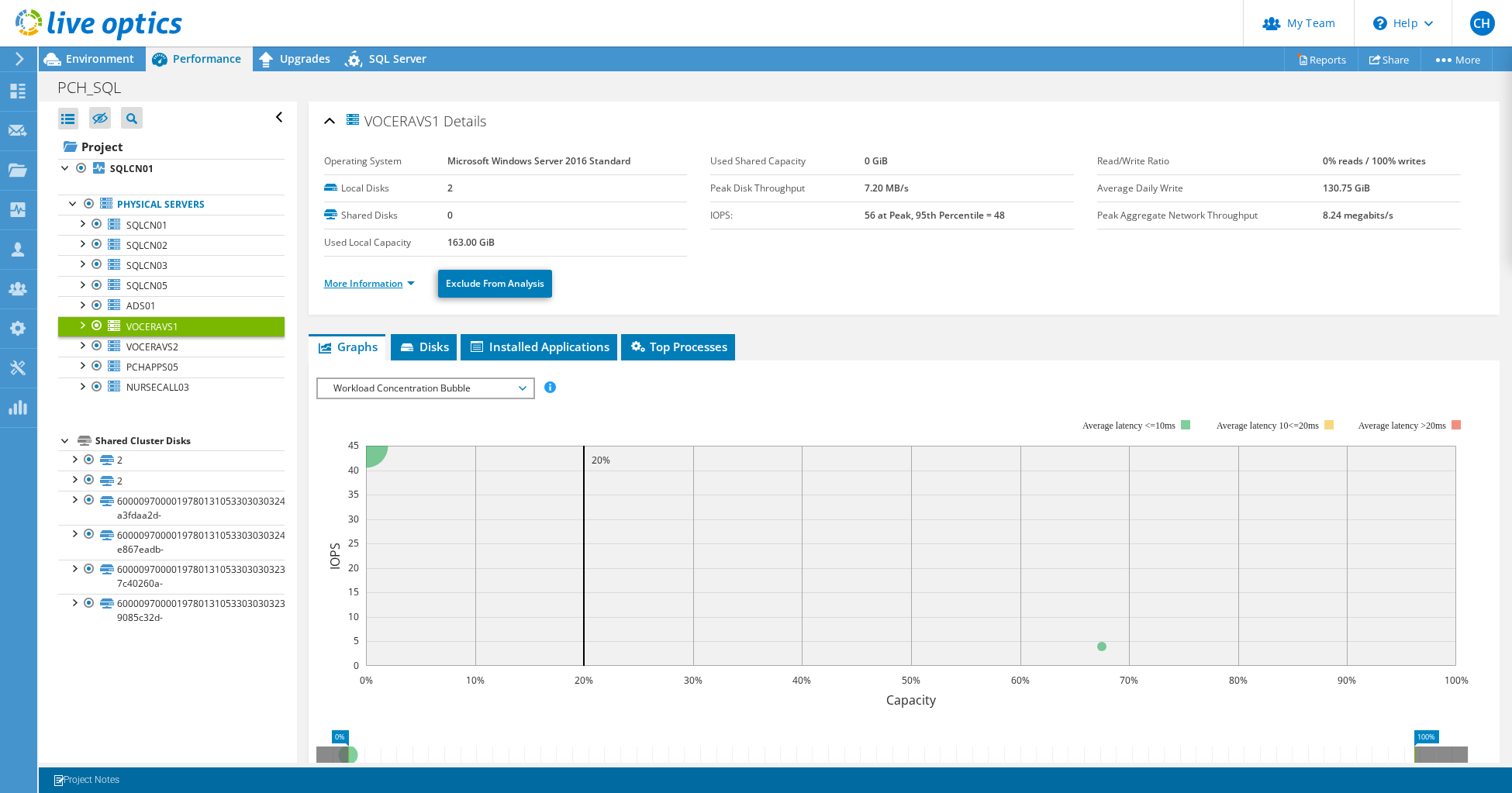
click at [397, 286] on link "More Information" at bounding box center [370, 283] width 91 height 13
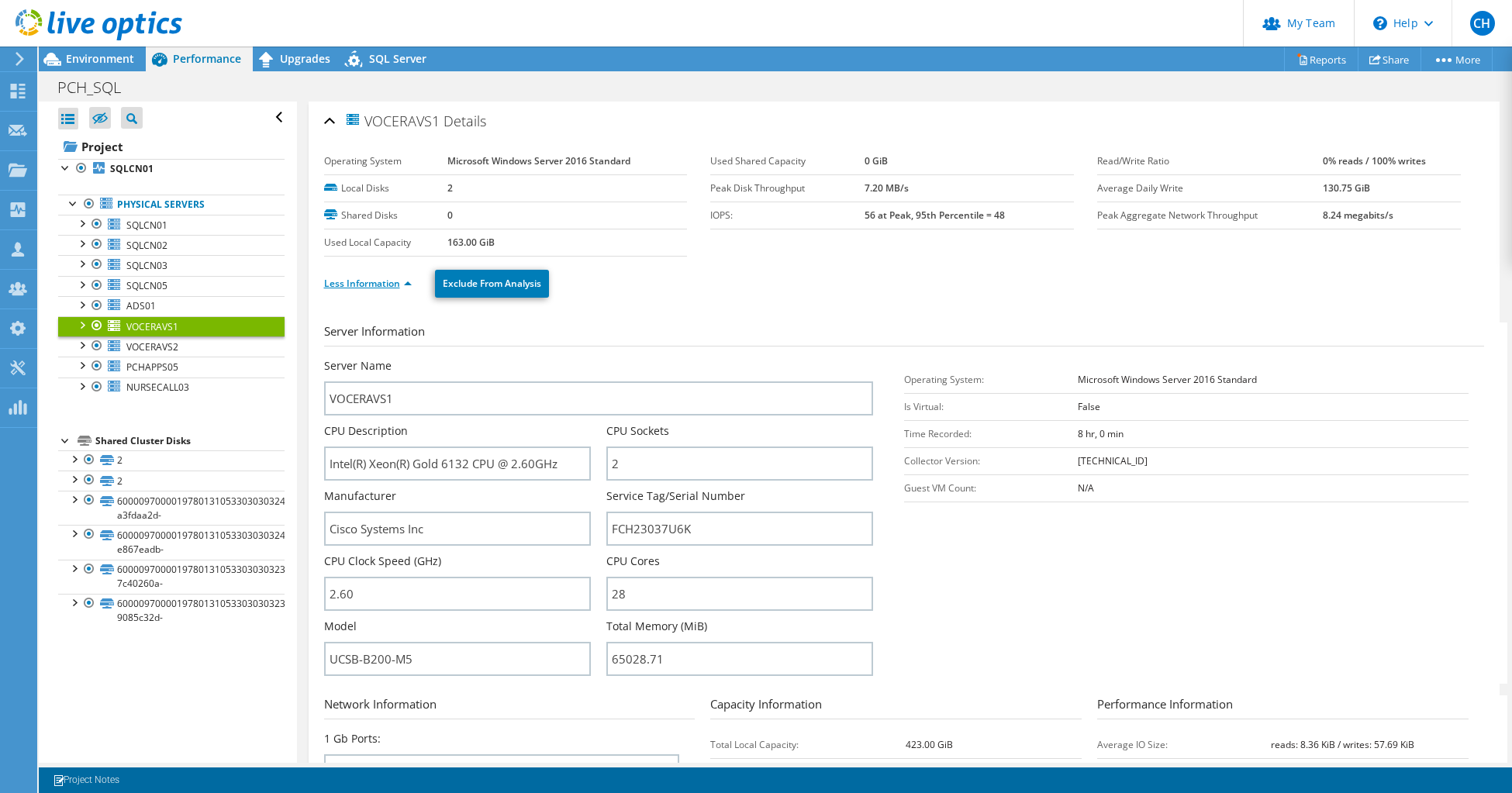
click at [397, 286] on link "Less Information" at bounding box center [368, 283] width 88 height 13
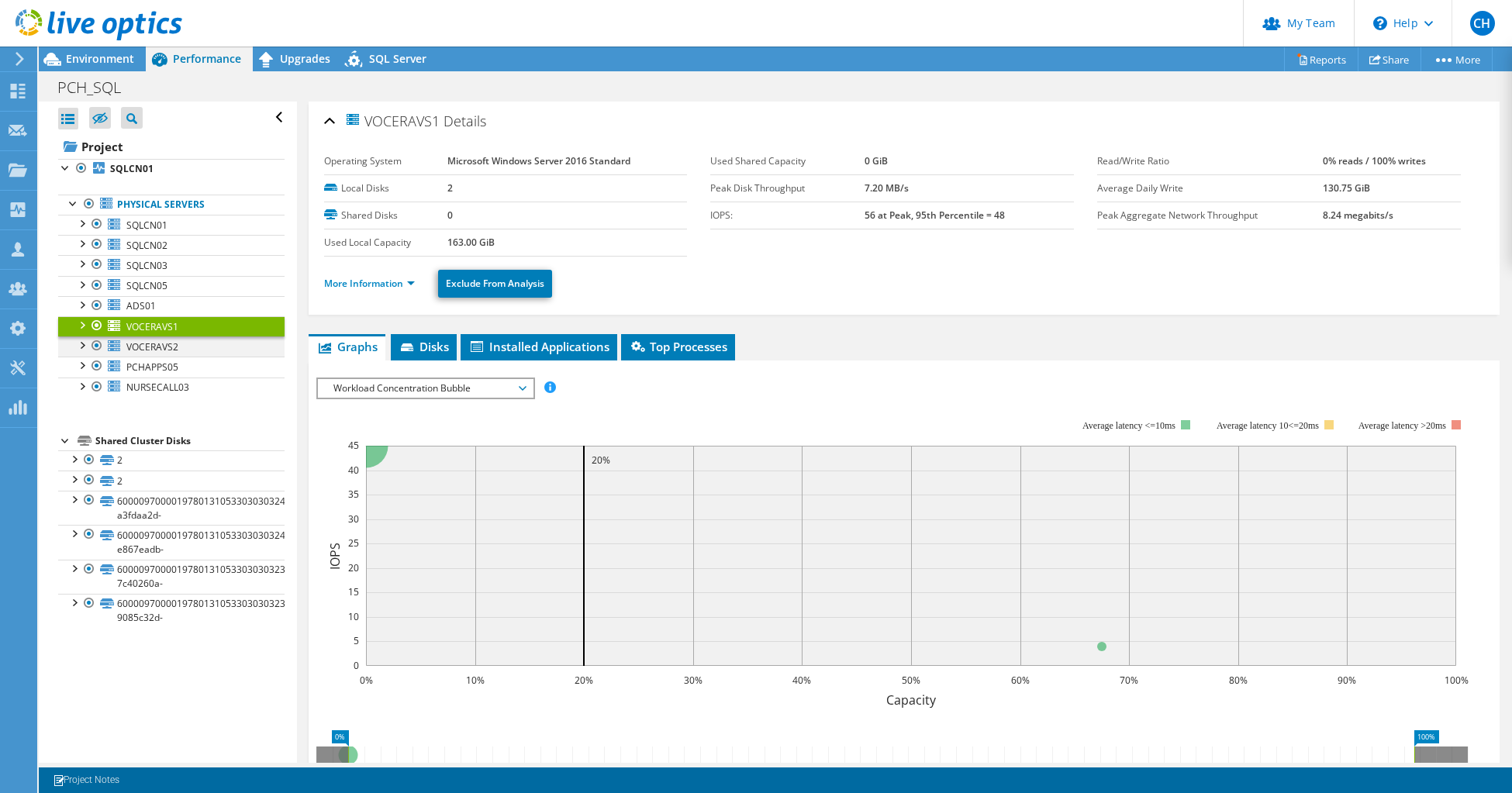
click at [84, 344] on div at bounding box center [81, 344] width 15 height 15
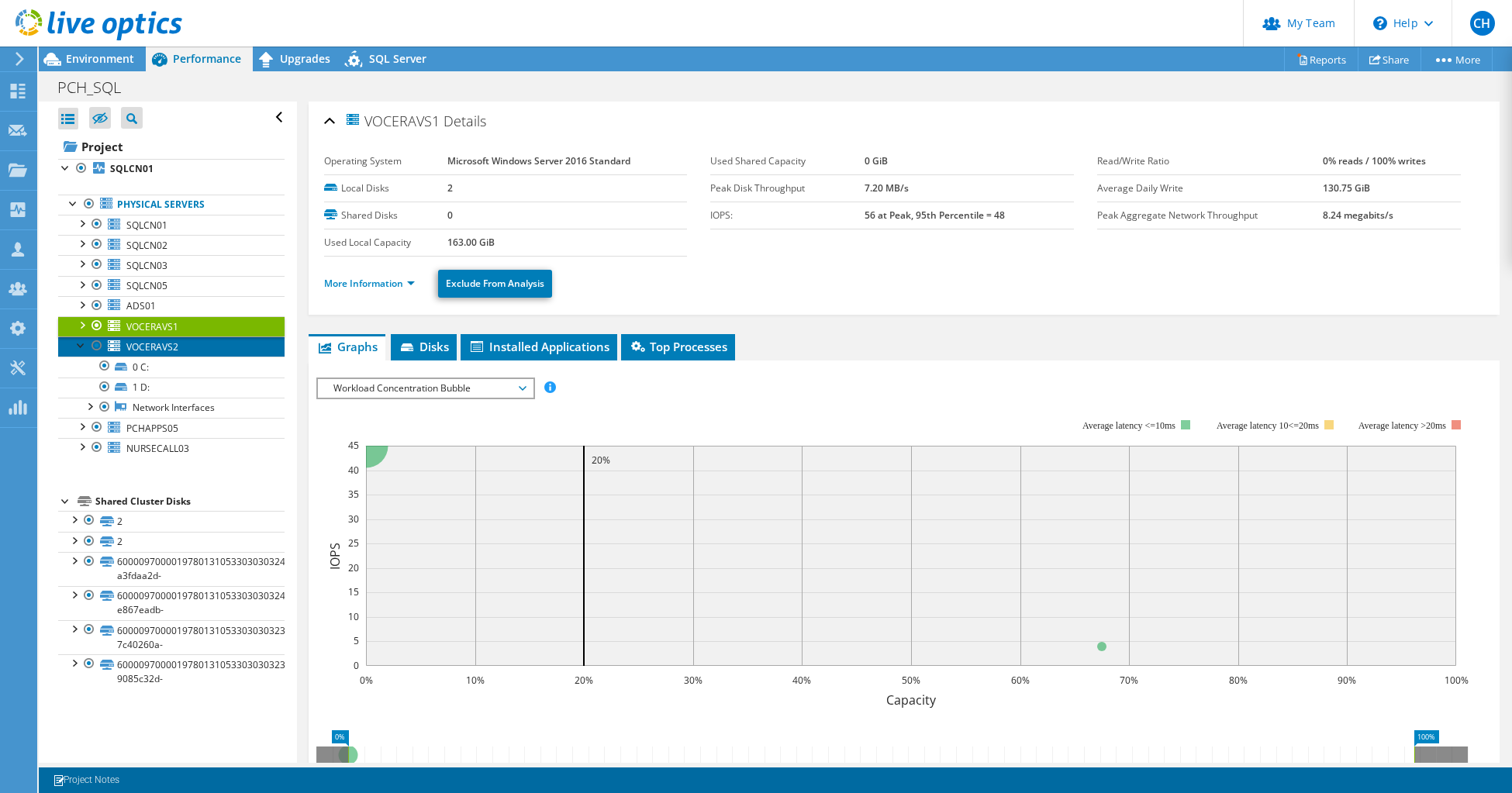
click at [152, 344] on span "VOCERAVS2" at bounding box center [152, 347] width 52 height 13
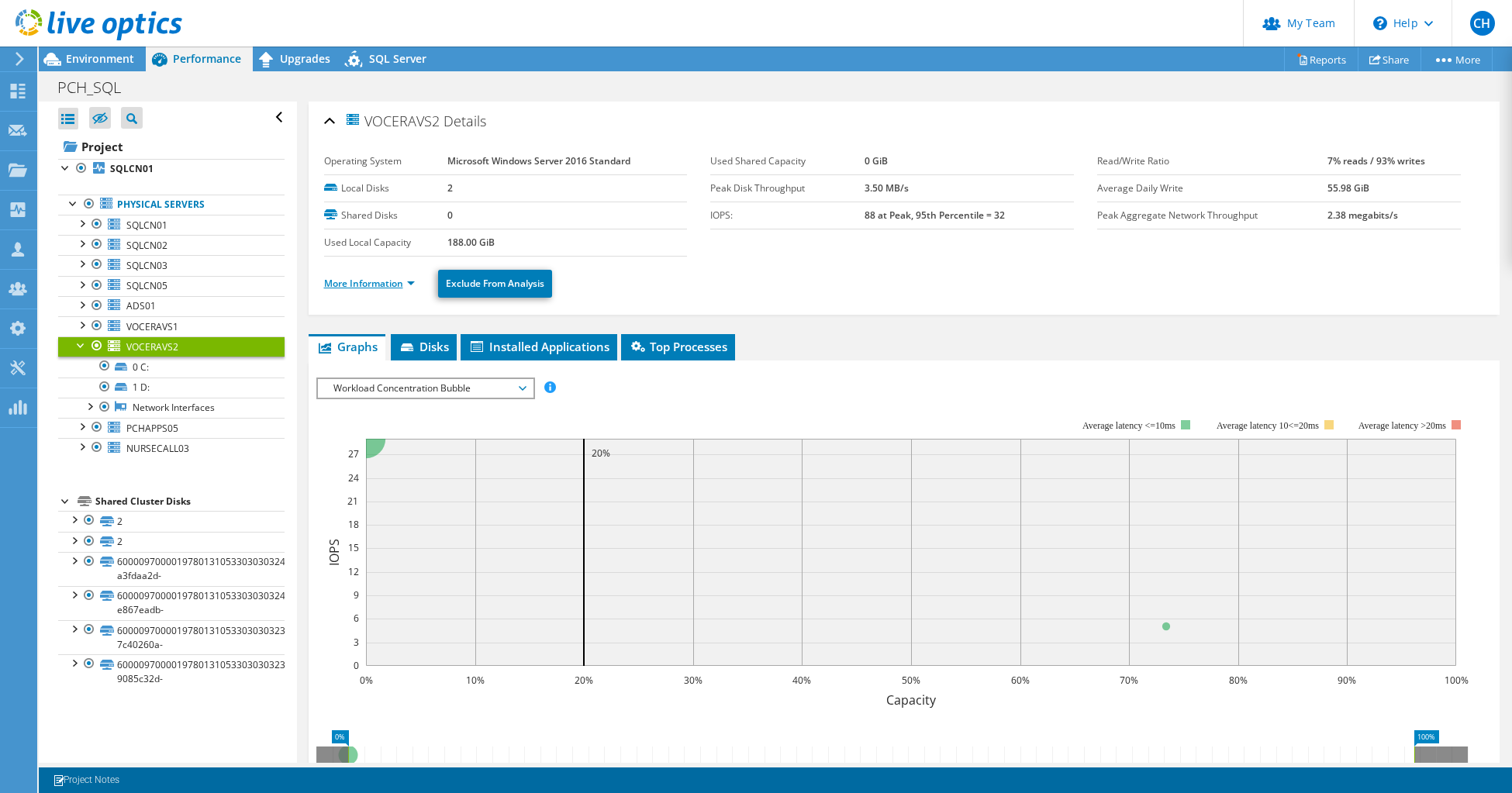
click at [381, 284] on link "More Information" at bounding box center [370, 283] width 91 height 13
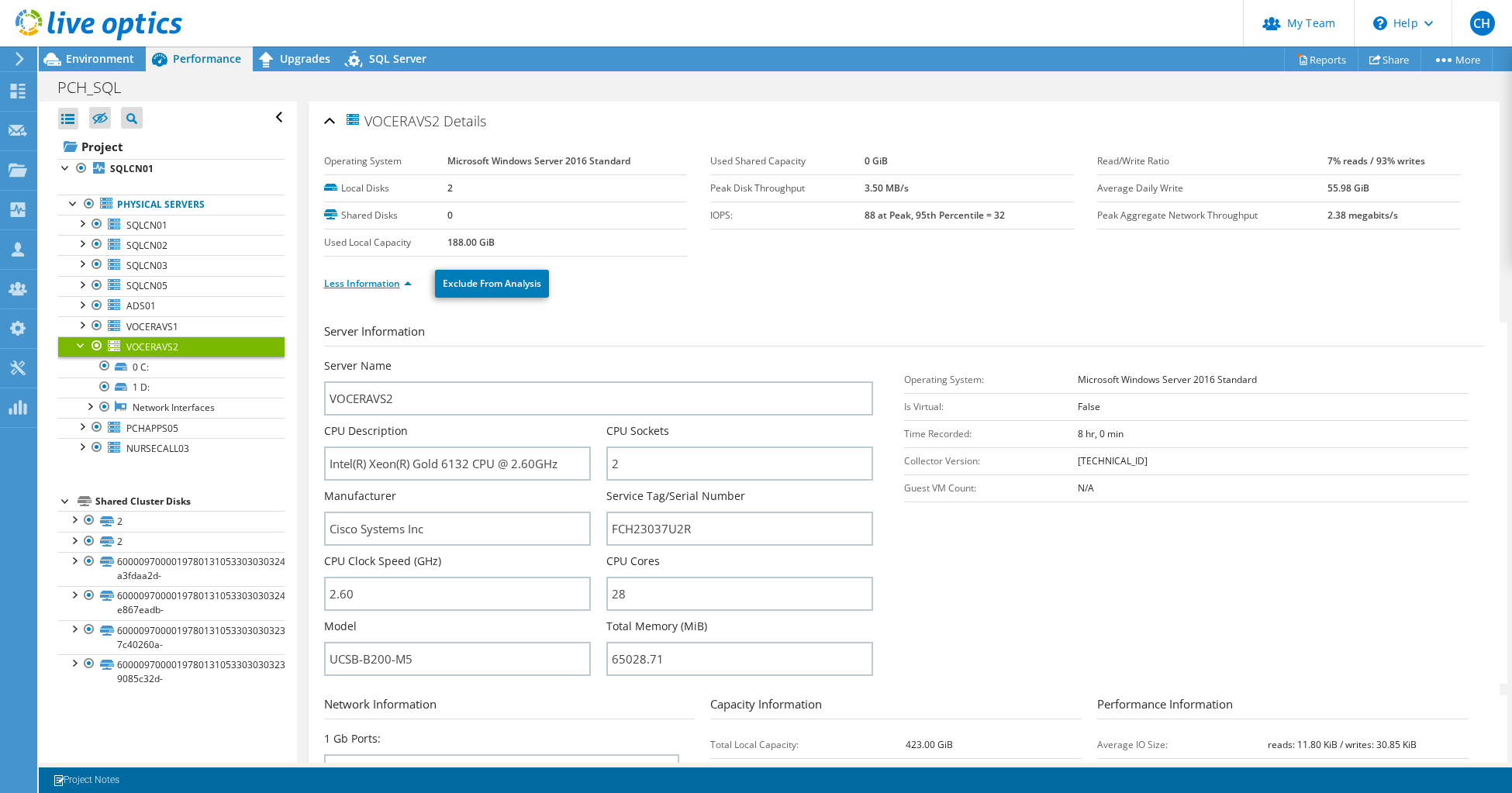
click at [381, 284] on link "Less Information" at bounding box center [368, 283] width 88 height 13
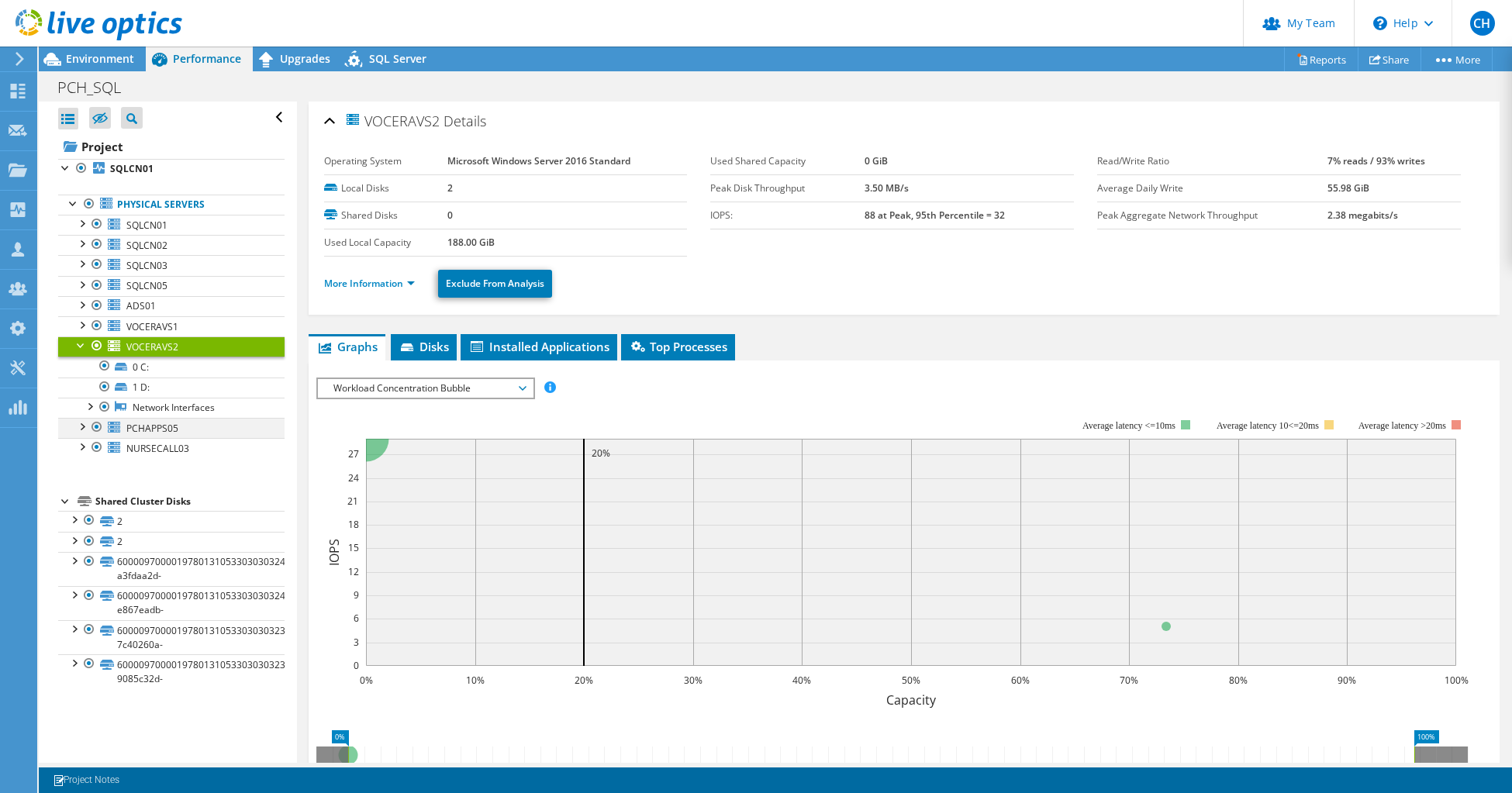
click at [76, 426] on div at bounding box center [81, 425] width 15 height 15
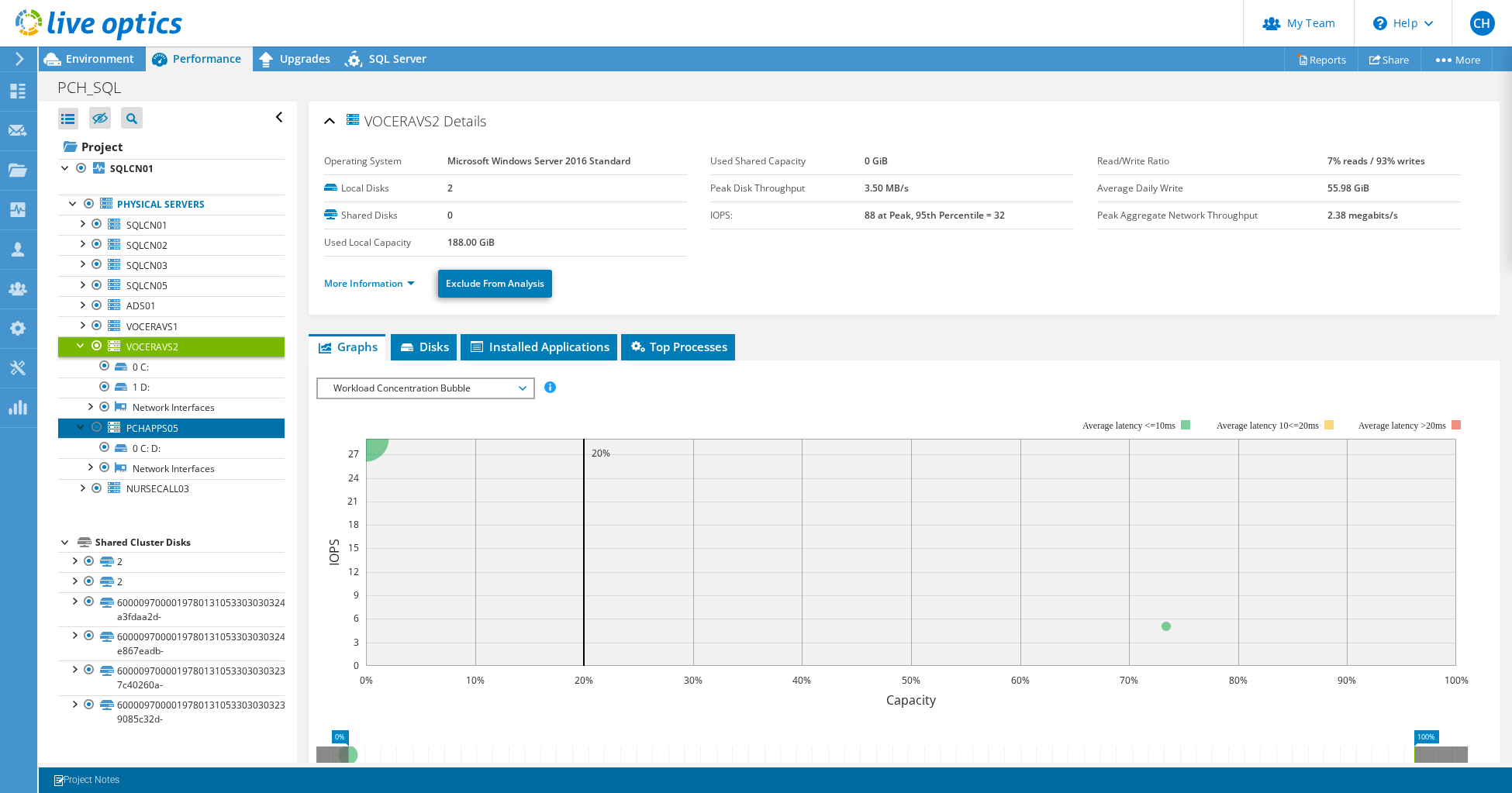
click at [146, 422] on span "PCHAPPS05" at bounding box center [152, 429] width 52 height 13
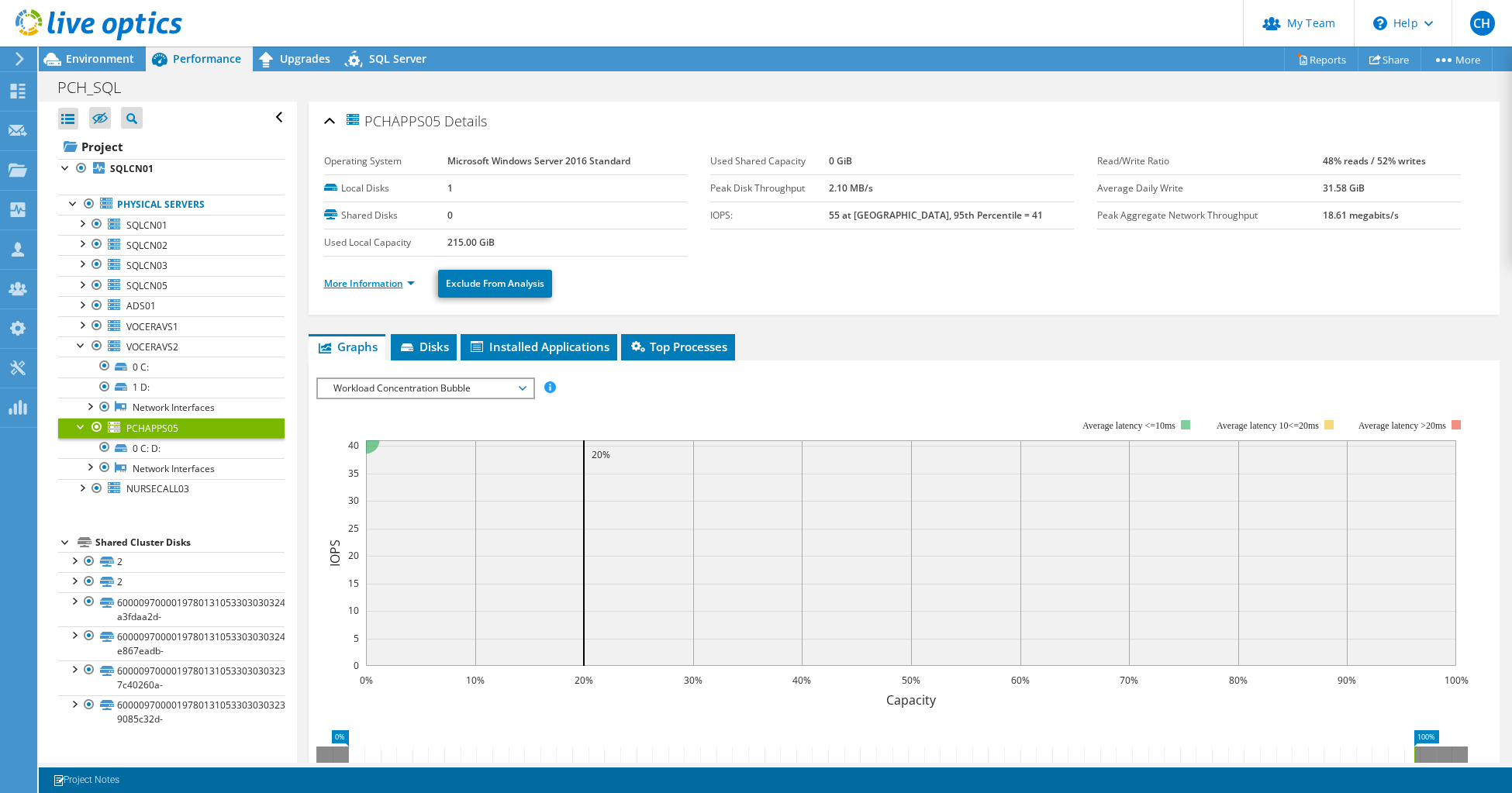
click at [377, 287] on link "More Information" at bounding box center [370, 283] width 91 height 13
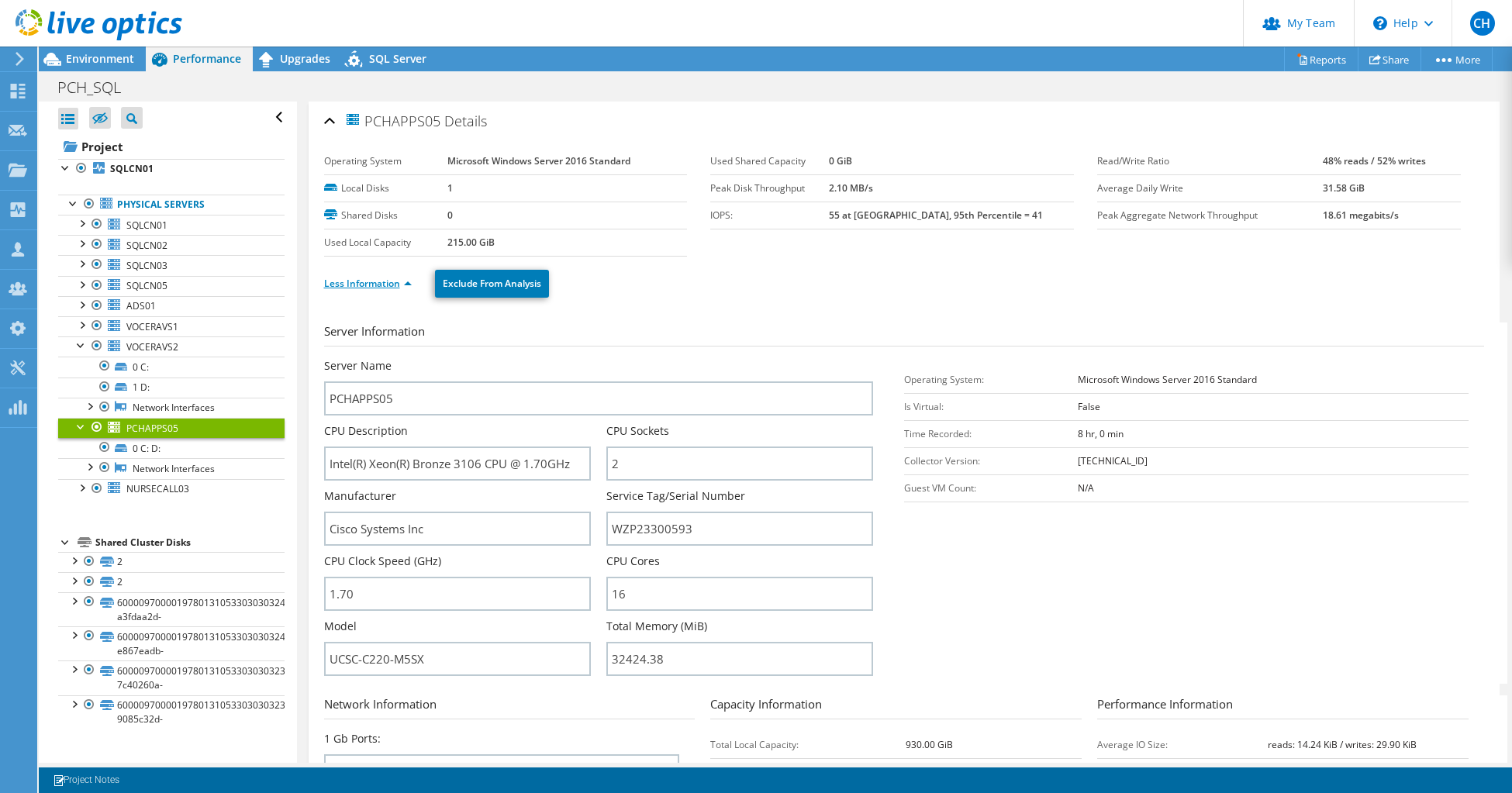
click at [377, 287] on link "Less Information" at bounding box center [368, 283] width 88 height 13
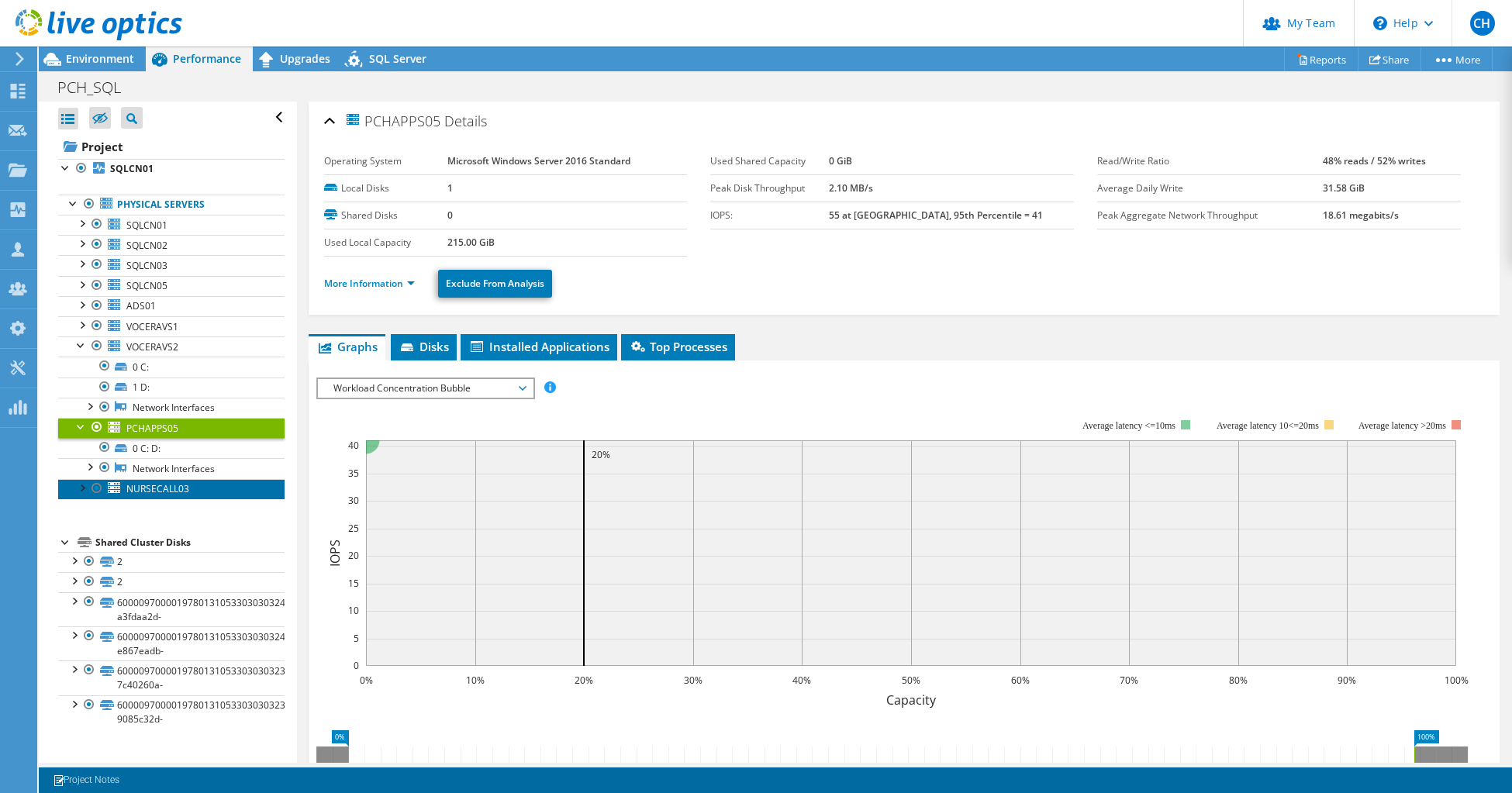
click at [164, 486] on span "NURSECALL03" at bounding box center [157, 489] width 63 height 13
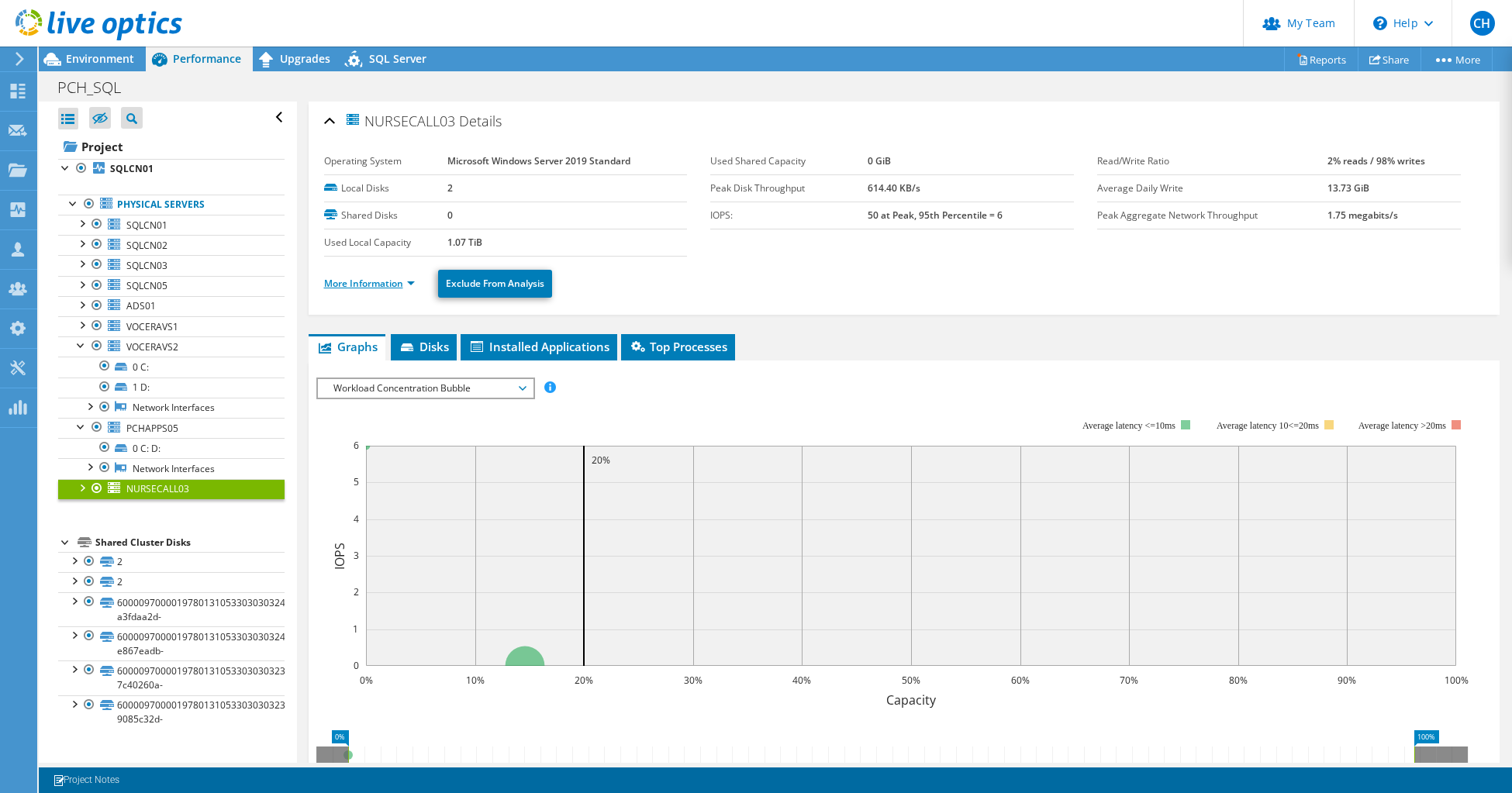
click at [386, 281] on link "More Information" at bounding box center [370, 283] width 91 height 13
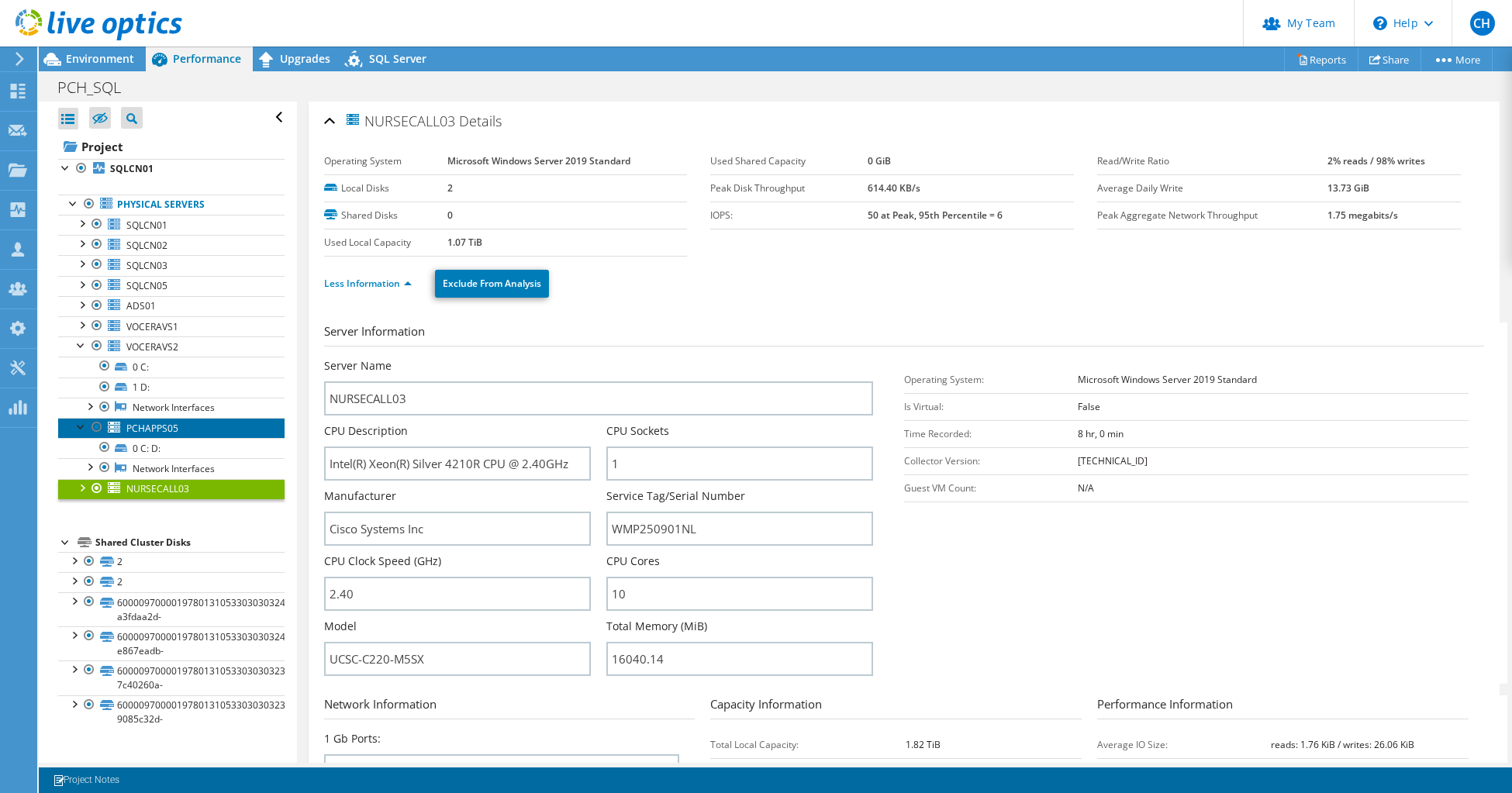
click at [180, 428] on link "PCHAPPS05" at bounding box center [172, 428] width 226 height 20
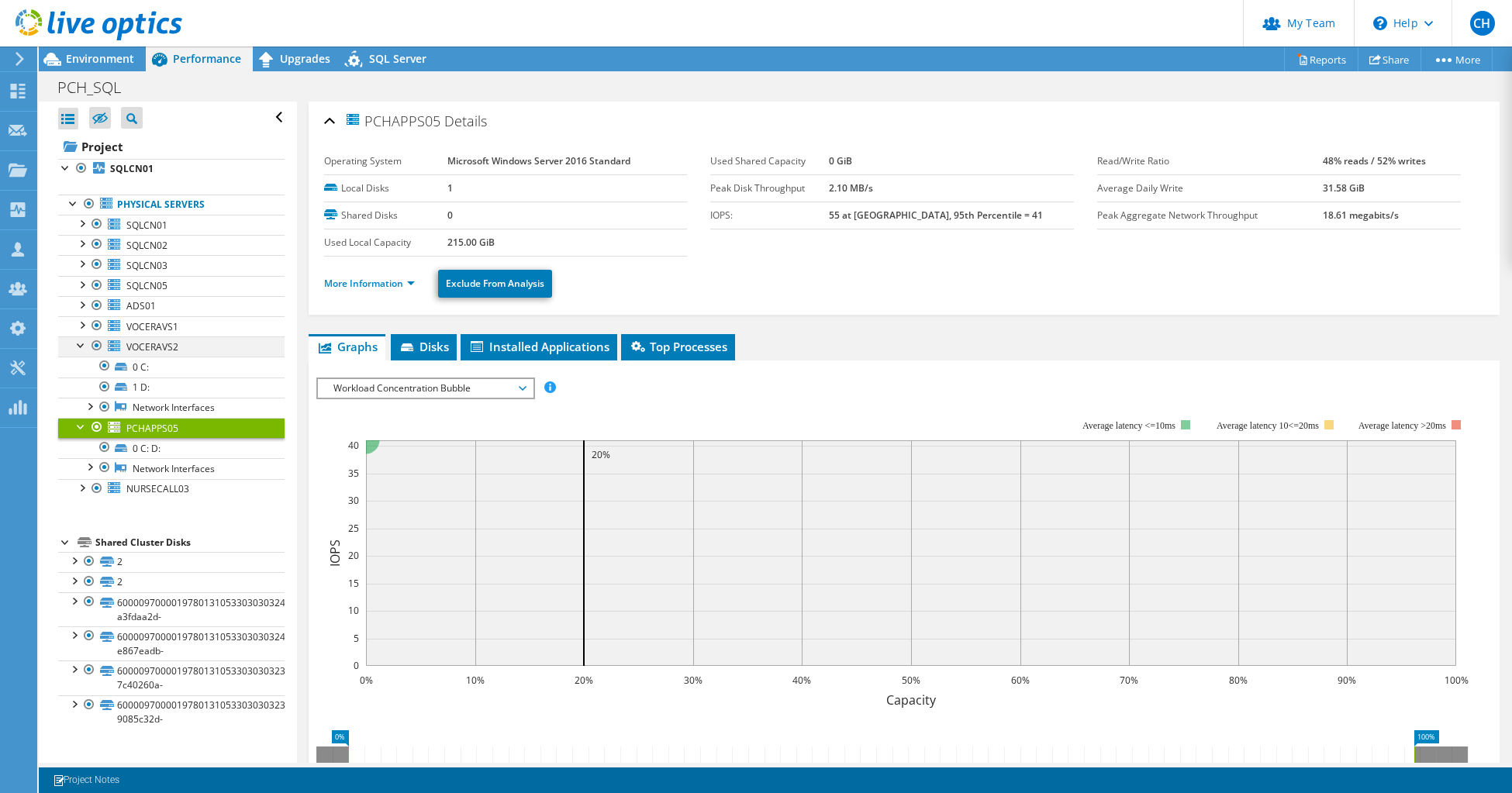
click at [79, 341] on div at bounding box center [81, 344] width 15 height 15
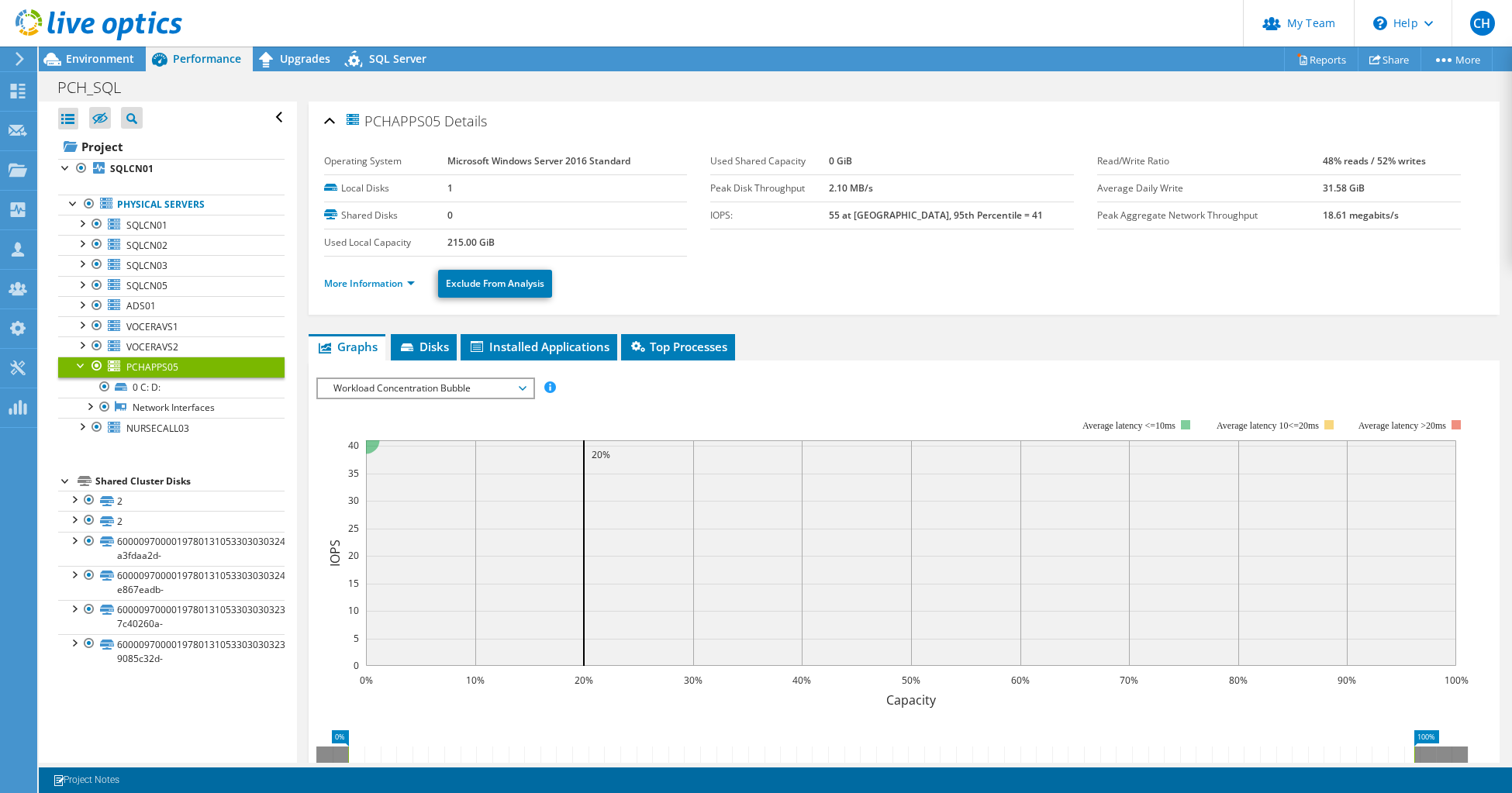
click at [78, 365] on div at bounding box center [81, 364] width 15 height 15
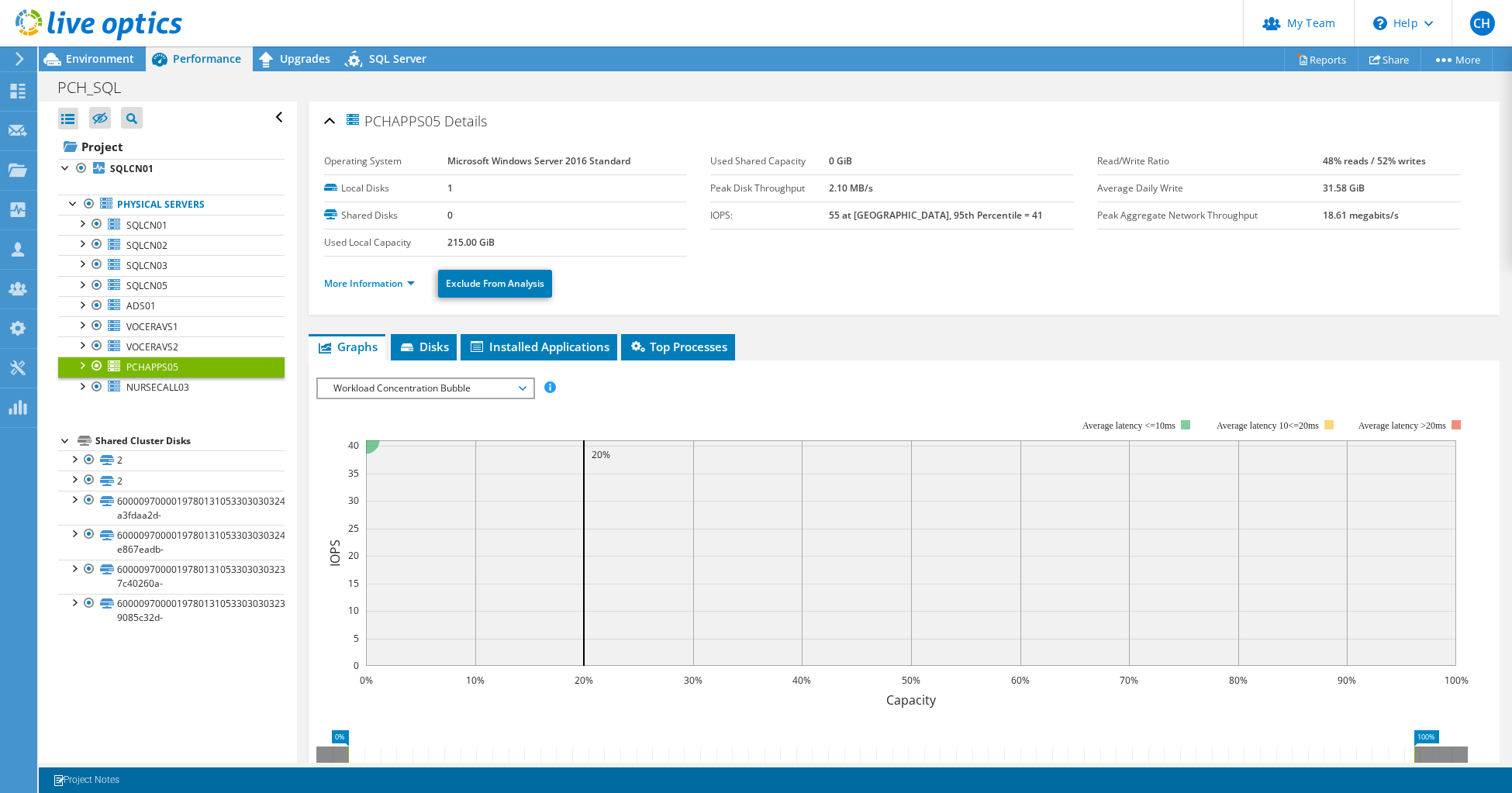
click at [1032, 81] on div "PCH_SQL Print" at bounding box center [776, 87] width 1474 height 28
click at [1322, 65] on link "Reports" at bounding box center [1322, 59] width 75 height 24
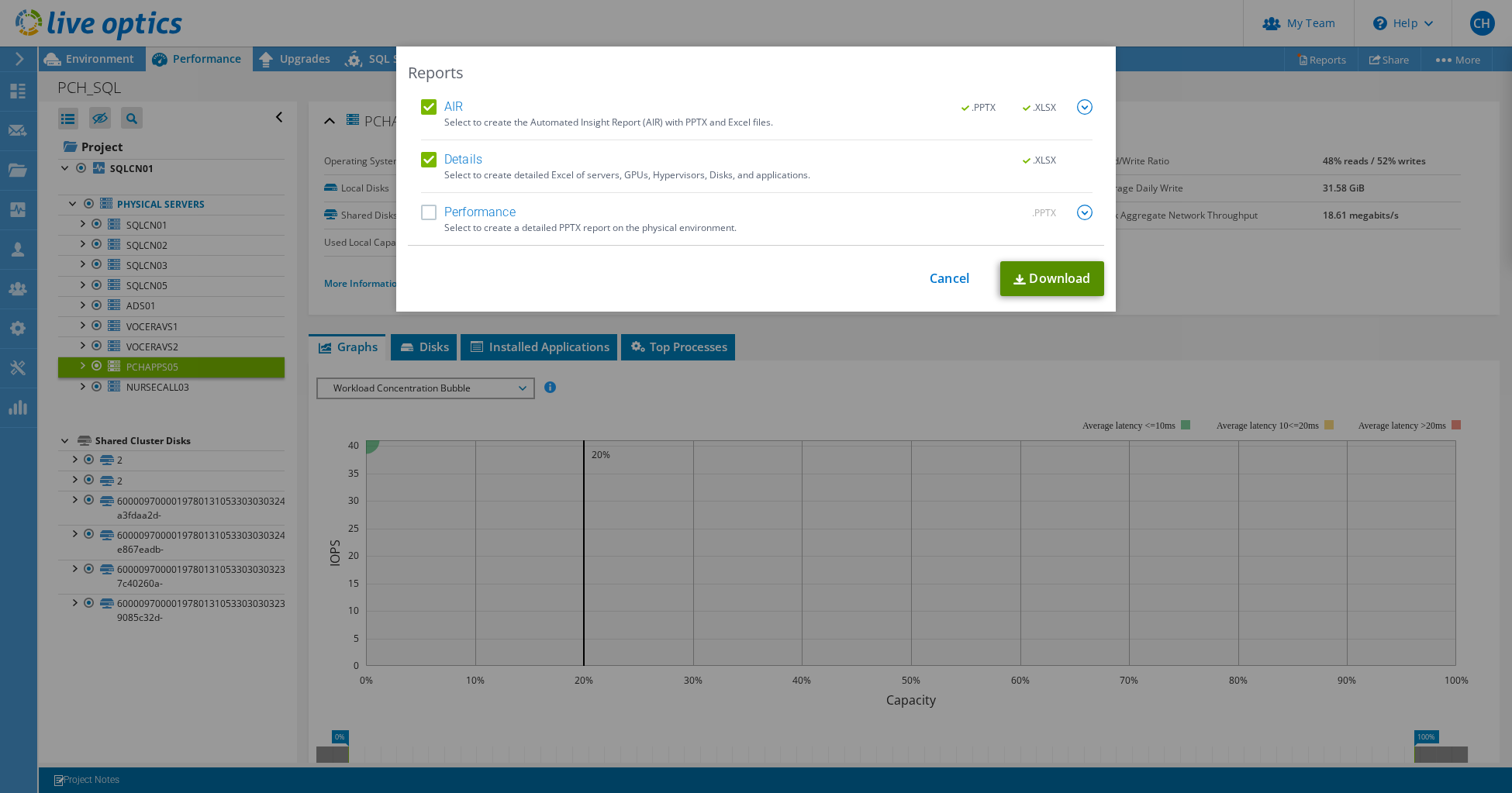
click at [1011, 273] on link "Download" at bounding box center [1052, 278] width 104 height 35
